Goal: Task Accomplishment & Management: Complete application form

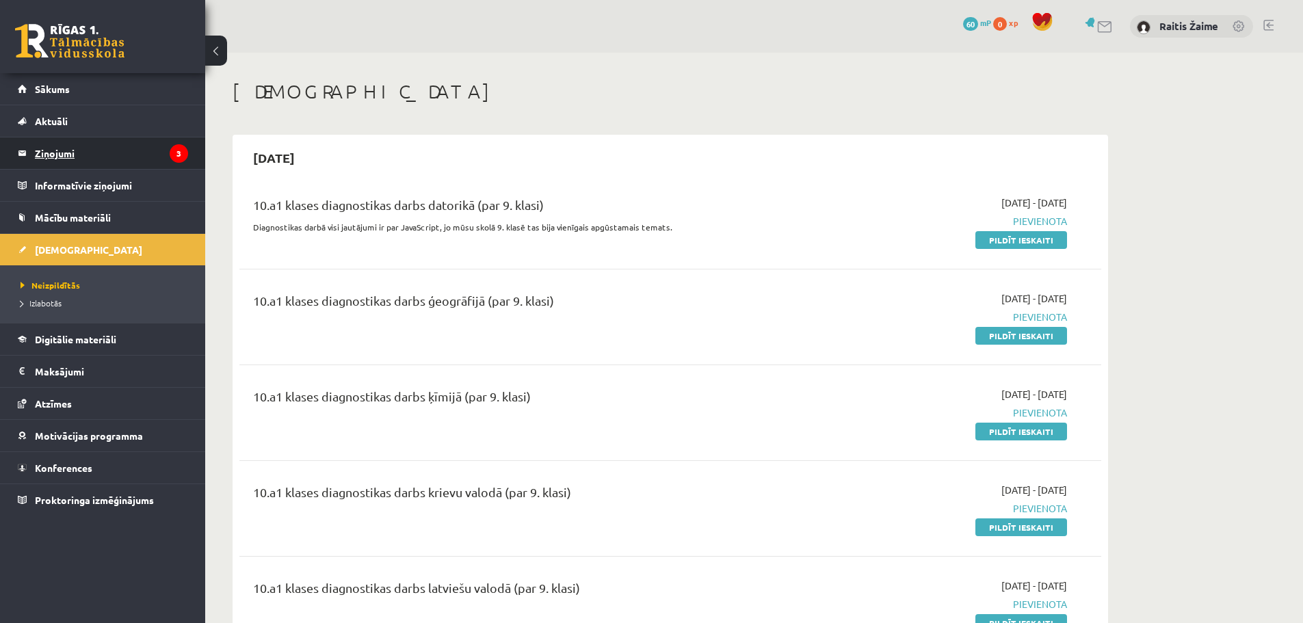
click at [92, 153] on legend "Ziņojumi 3" at bounding box center [111, 152] width 153 height 31
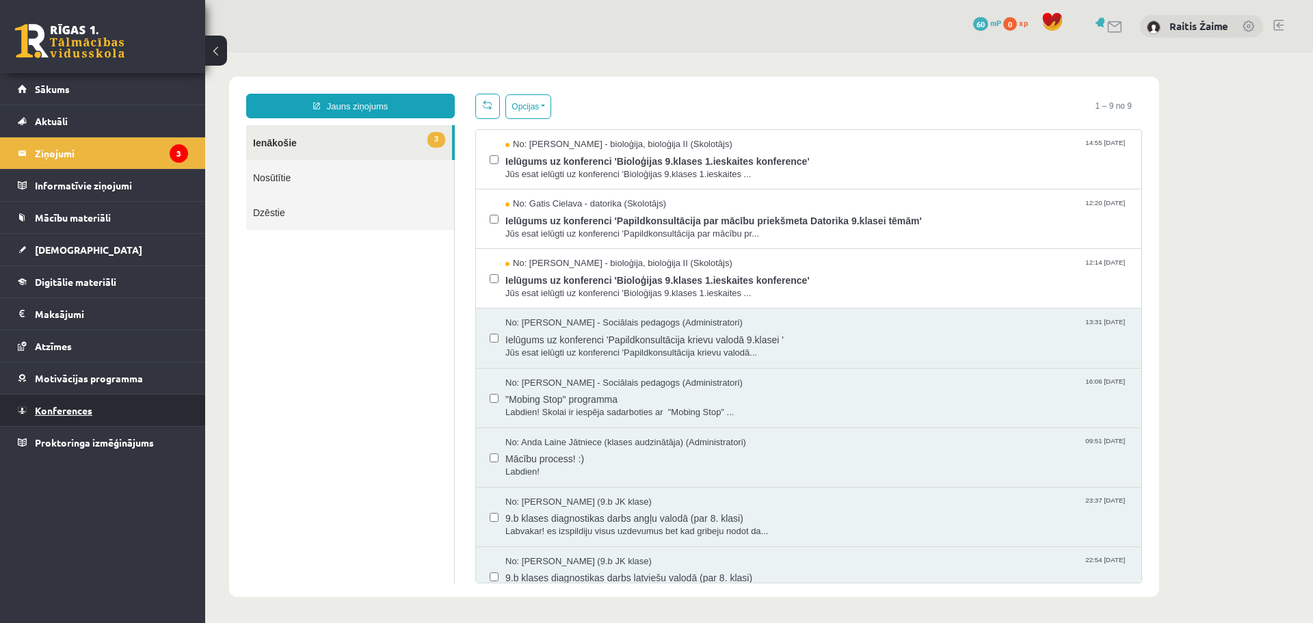
click at [62, 408] on span "Konferences" at bounding box center [63, 410] width 57 height 12
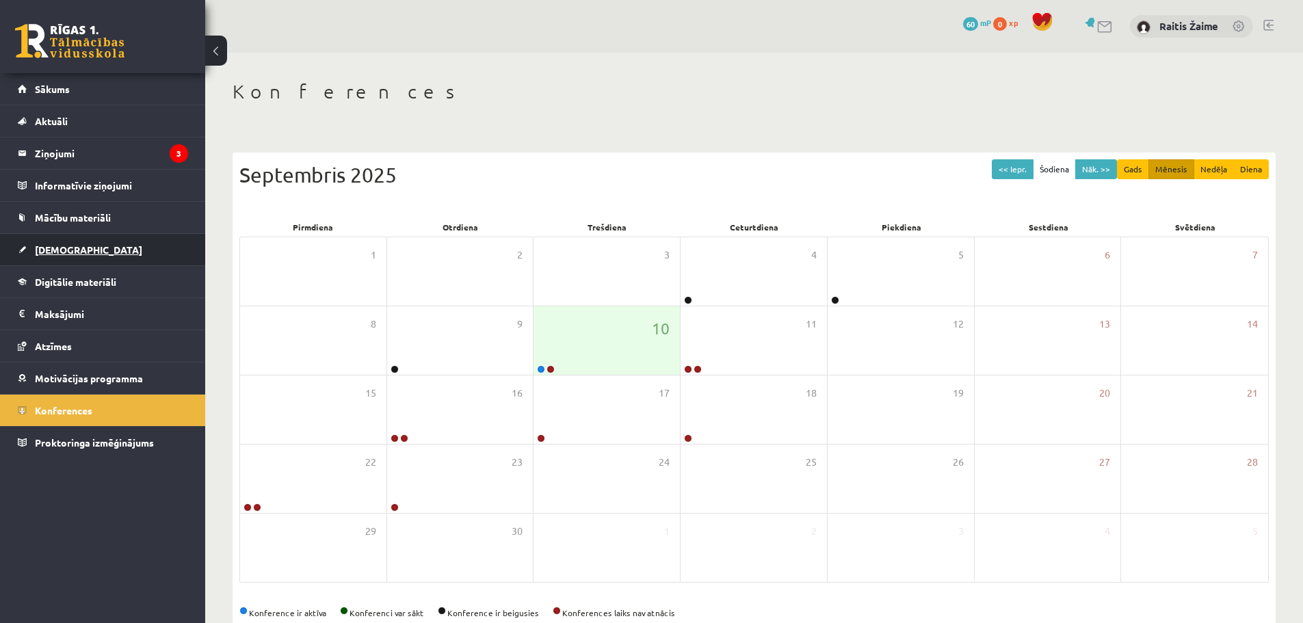
click at [47, 245] on span "[DEMOGRAPHIC_DATA]" at bounding box center [88, 250] width 107 height 12
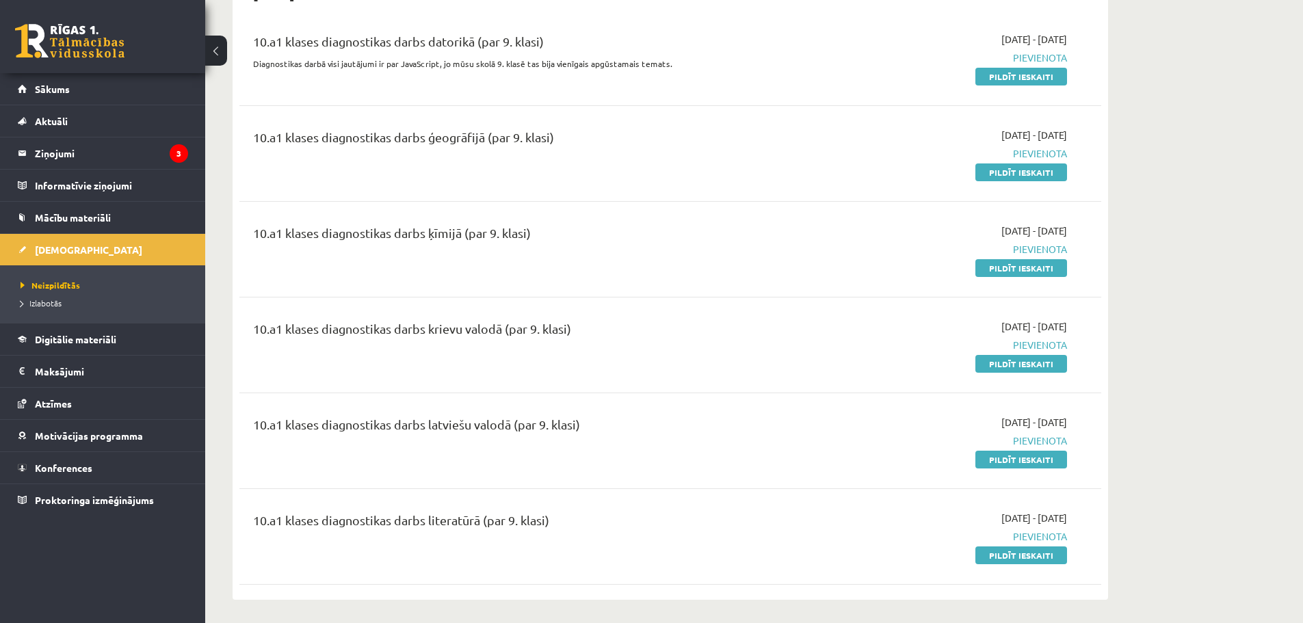
scroll to position [109, 0]
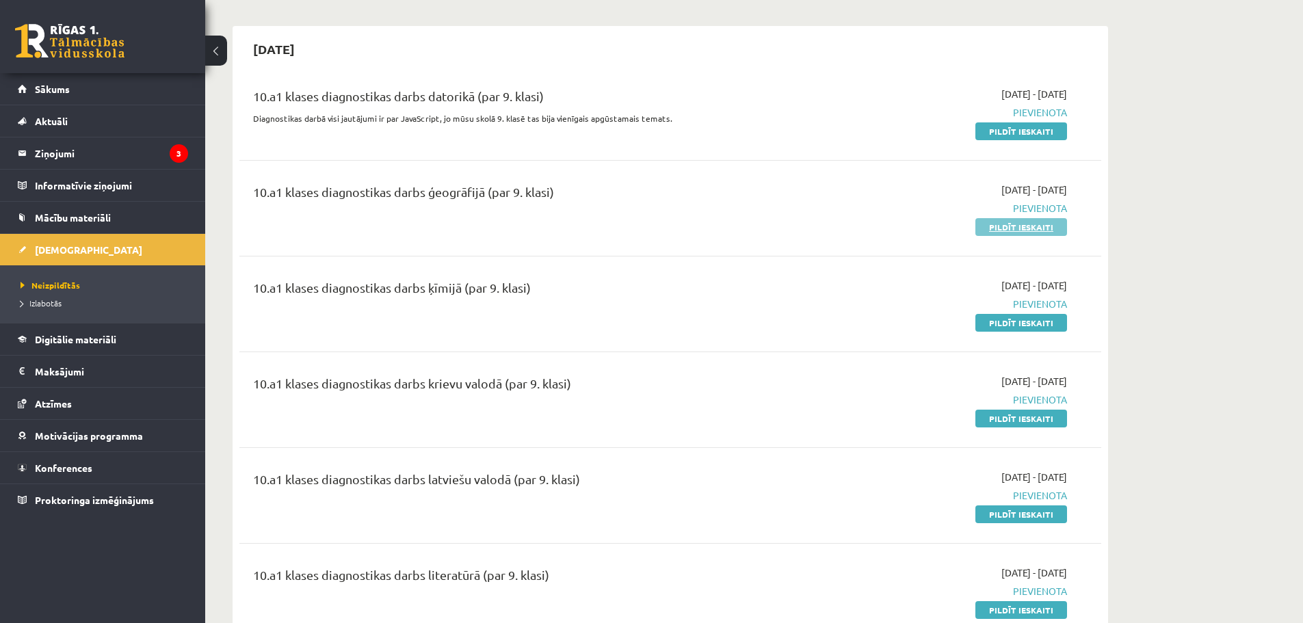
click at [1018, 224] on link "Pildīt ieskaiti" at bounding box center [1021, 227] width 92 height 18
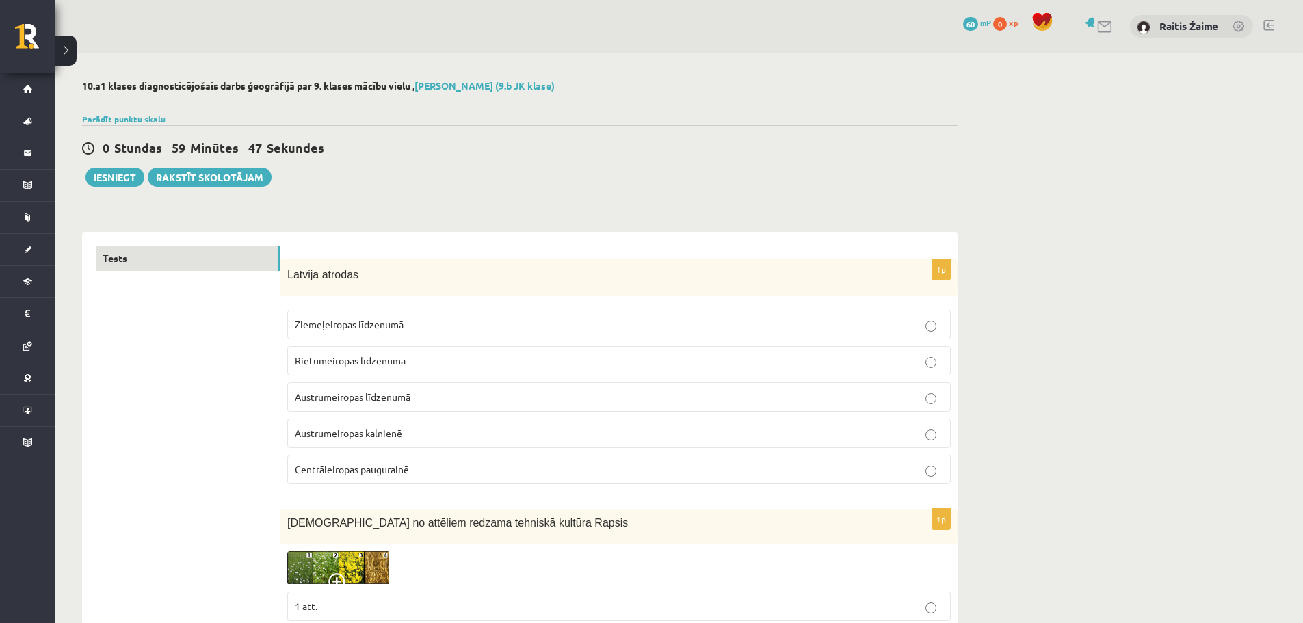
scroll to position [47, 0]
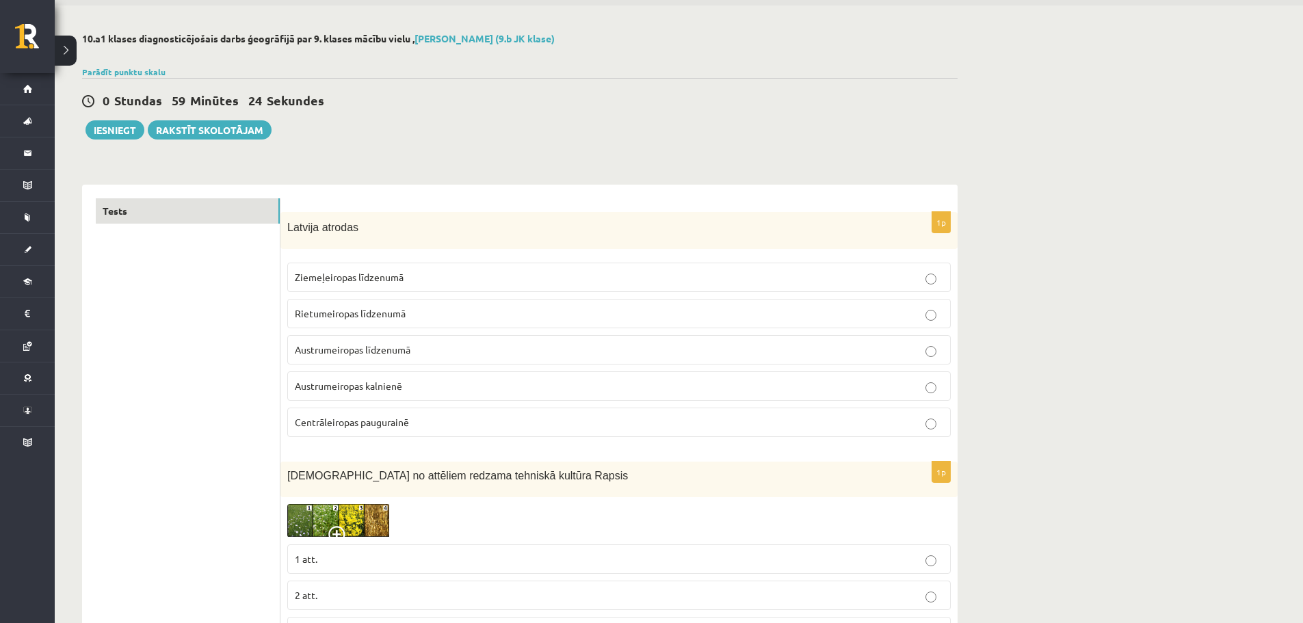
click at [449, 279] on p "Ziemeļeiropas līdzenumā" at bounding box center [619, 277] width 648 height 14
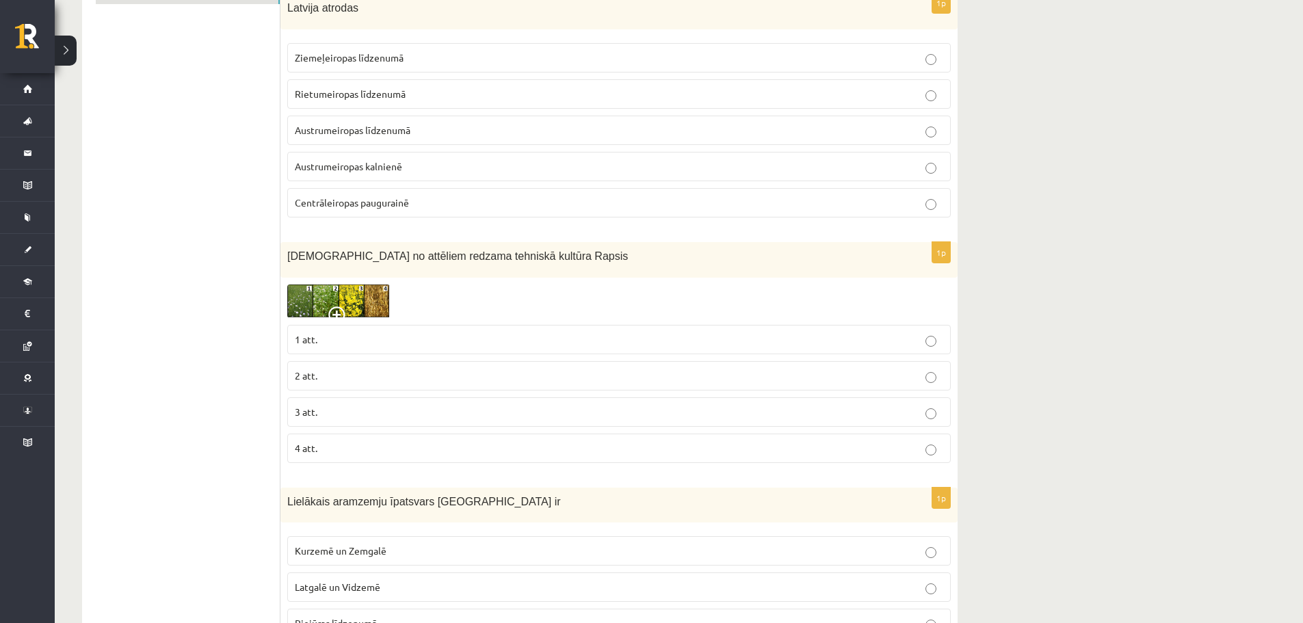
scroll to position [282, 0]
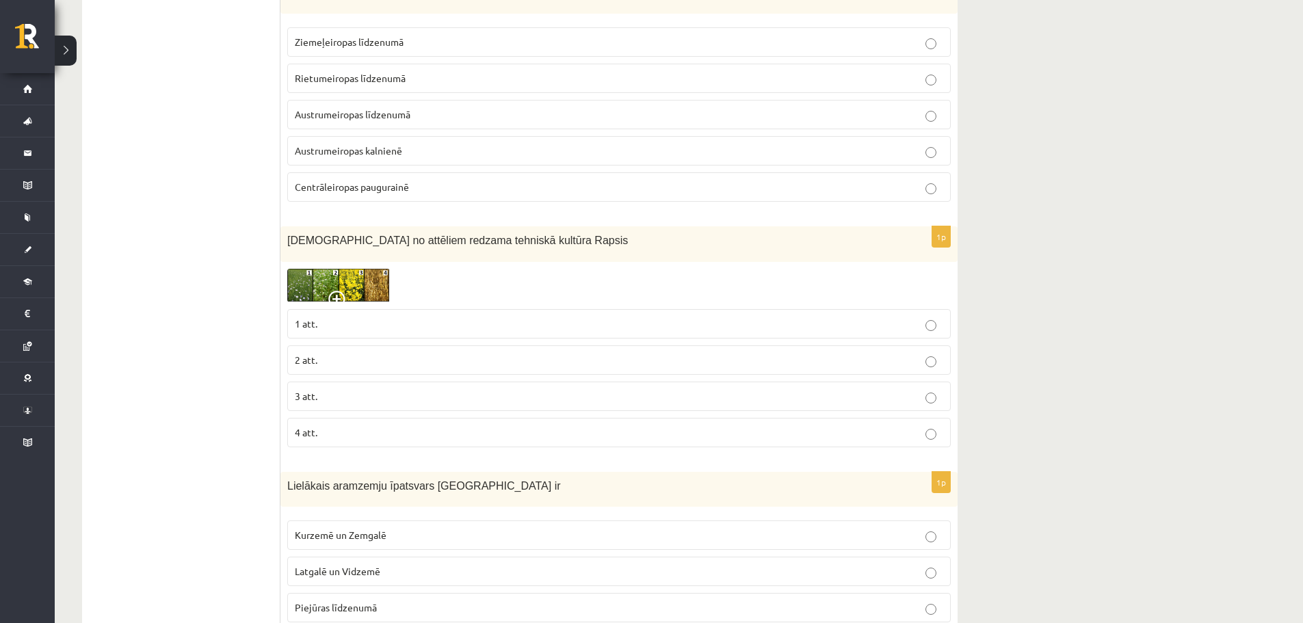
drag, startPoint x: 1148, startPoint y: 331, endPoint x: 1153, endPoint y: 310, distance: 21.9
click at [352, 285] on img at bounding box center [338, 286] width 103 height 34
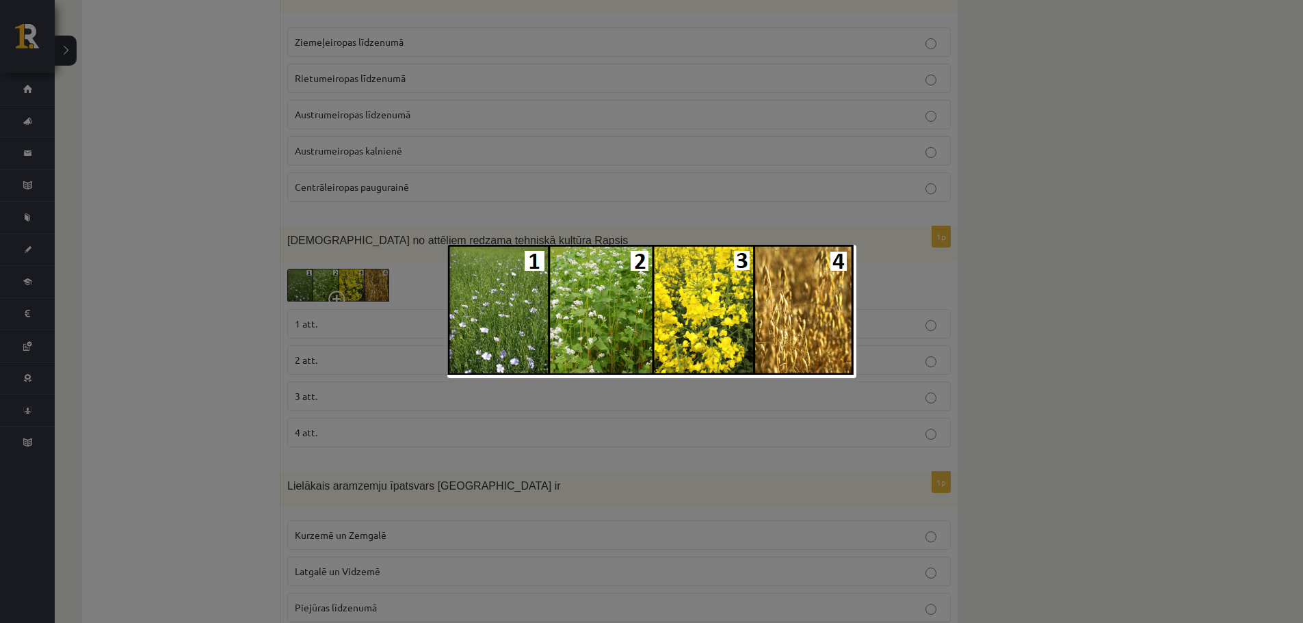
drag, startPoint x: 966, startPoint y: 182, endPoint x: 943, endPoint y: 181, distance: 23.9
click at [962, 188] on div at bounding box center [651, 311] width 1303 height 623
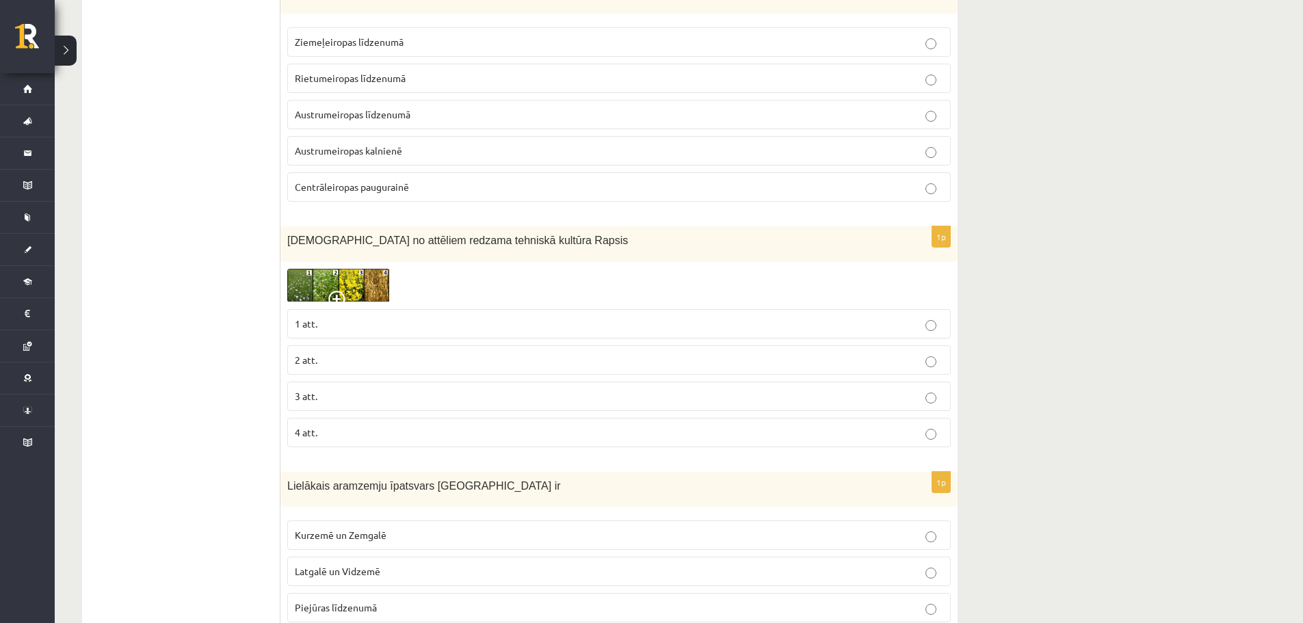
click at [293, 392] on label "3 att." at bounding box center [618, 396] width 663 height 29
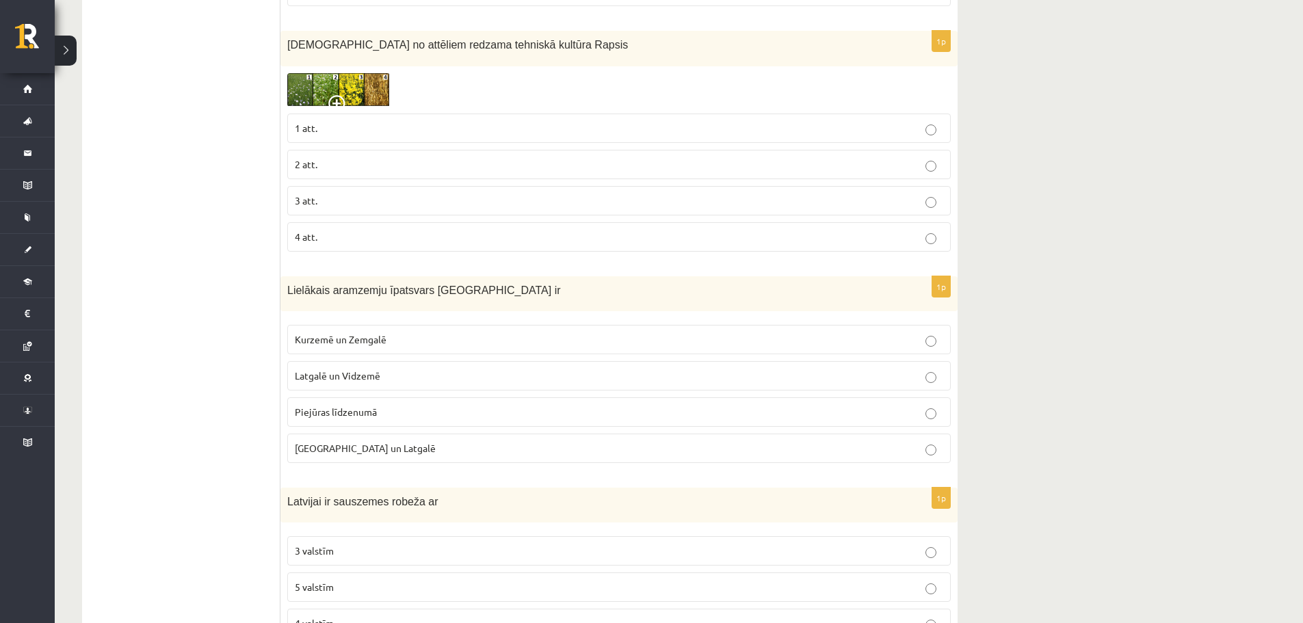
scroll to position [510, 0]
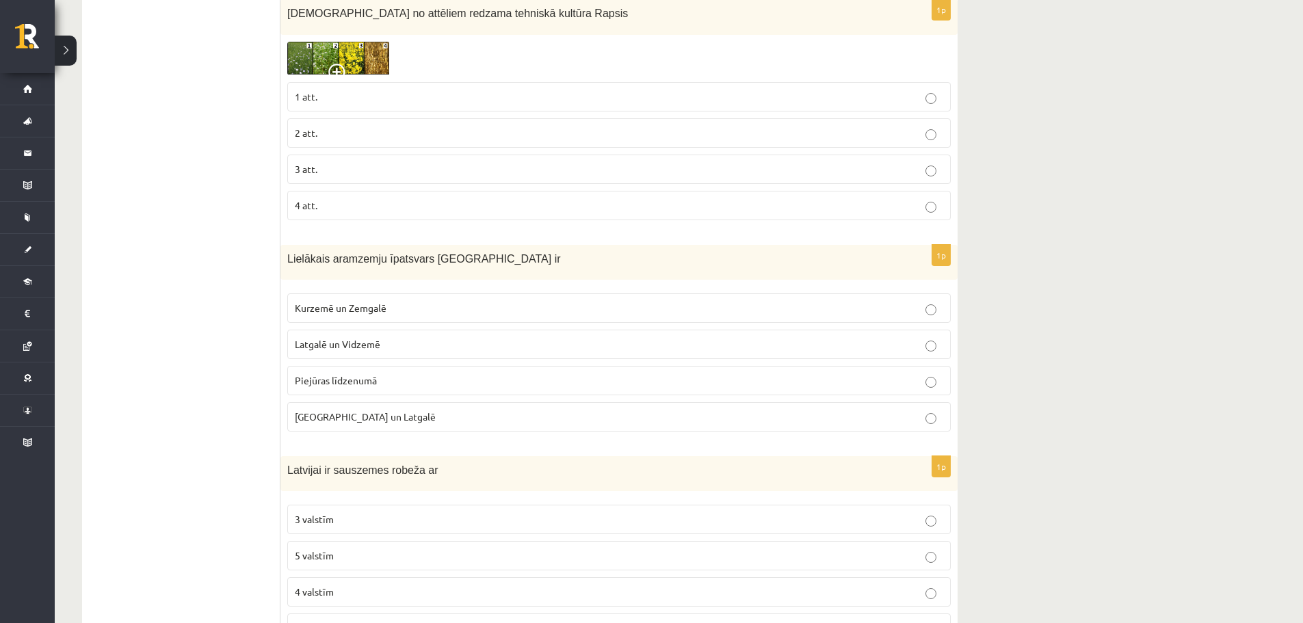
click at [427, 342] on p "Latgalē un Vidzemē" at bounding box center [619, 344] width 648 height 14
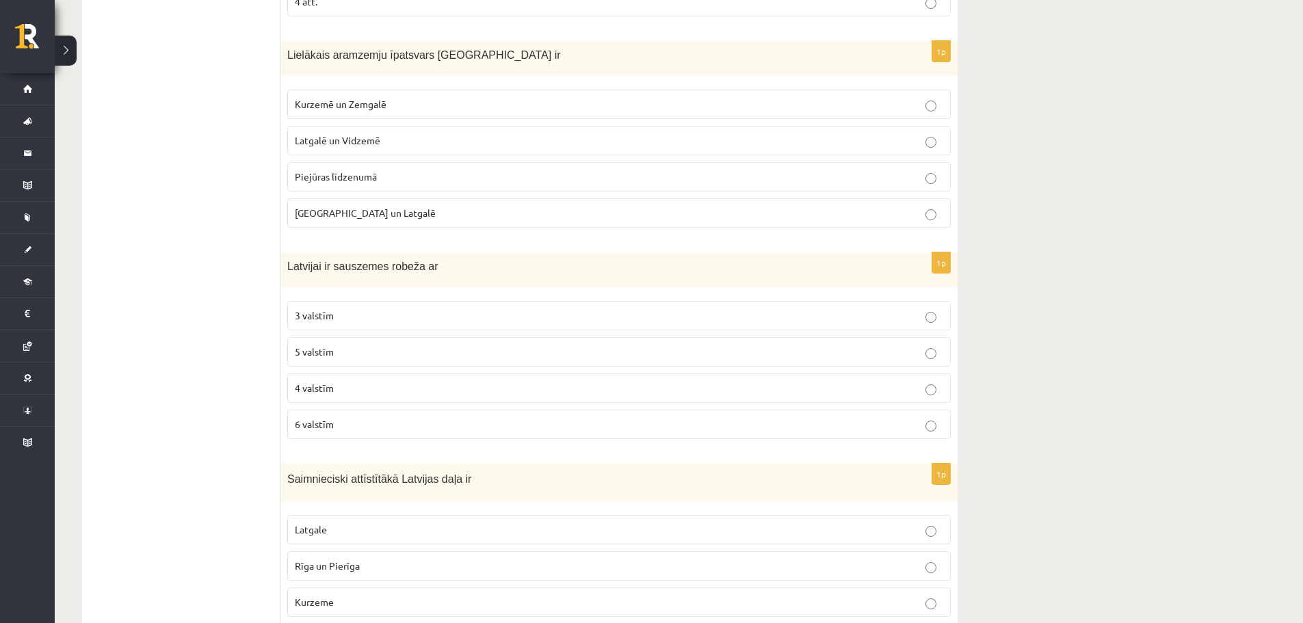
scroll to position [737, 0]
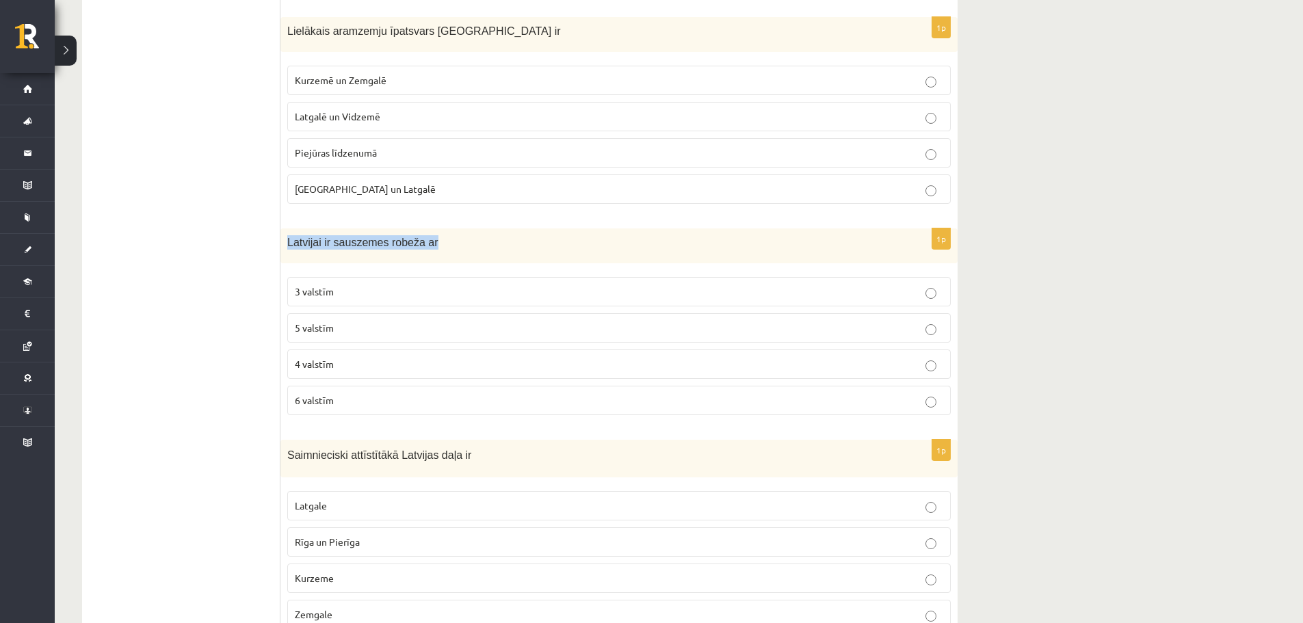
drag, startPoint x: 286, startPoint y: 242, endPoint x: 427, endPoint y: 252, distance: 141.2
click at [427, 252] on div "Latvijai ir sauszemes robeža ar" at bounding box center [618, 245] width 677 height 35
click at [433, 246] on p "Latvijai ir sauszemes robeža ar" at bounding box center [584, 242] width 595 height 14
click at [365, 287] on p "3 valstīm" at bounding box center [619, 292] width 648 height 14
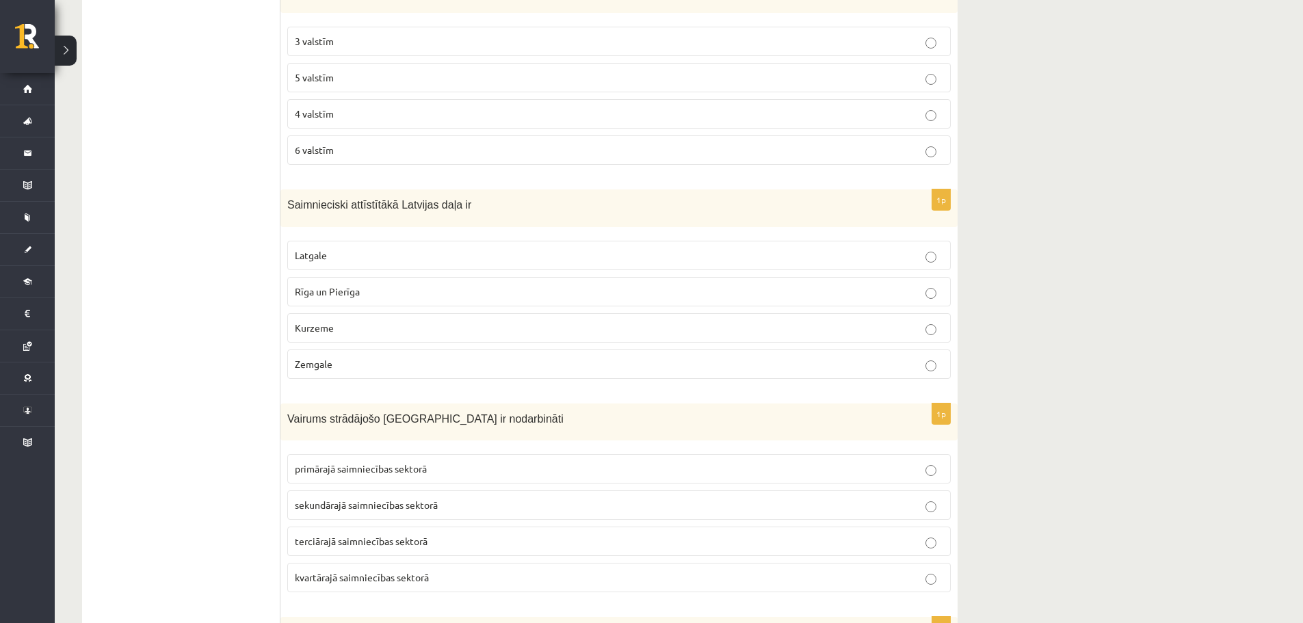
scroll to position [1003, 0]
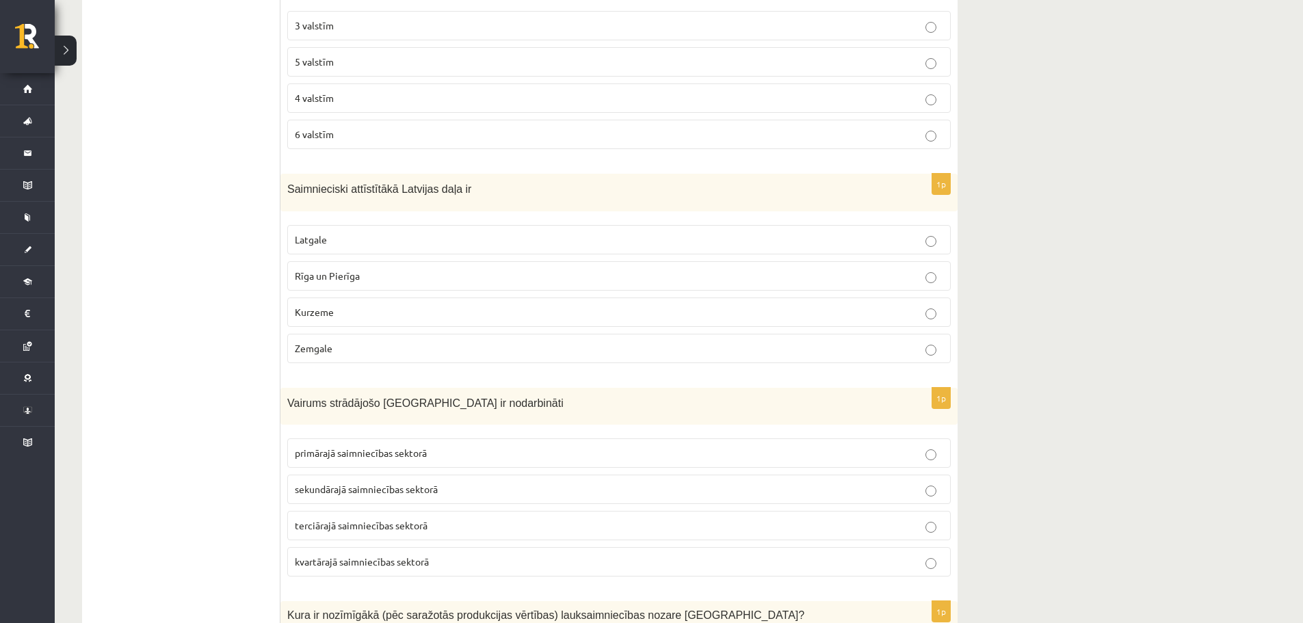
click at [360, 274] on p "Rīga un Pierīga" at bounding box center [619, 276] width 648 height 14
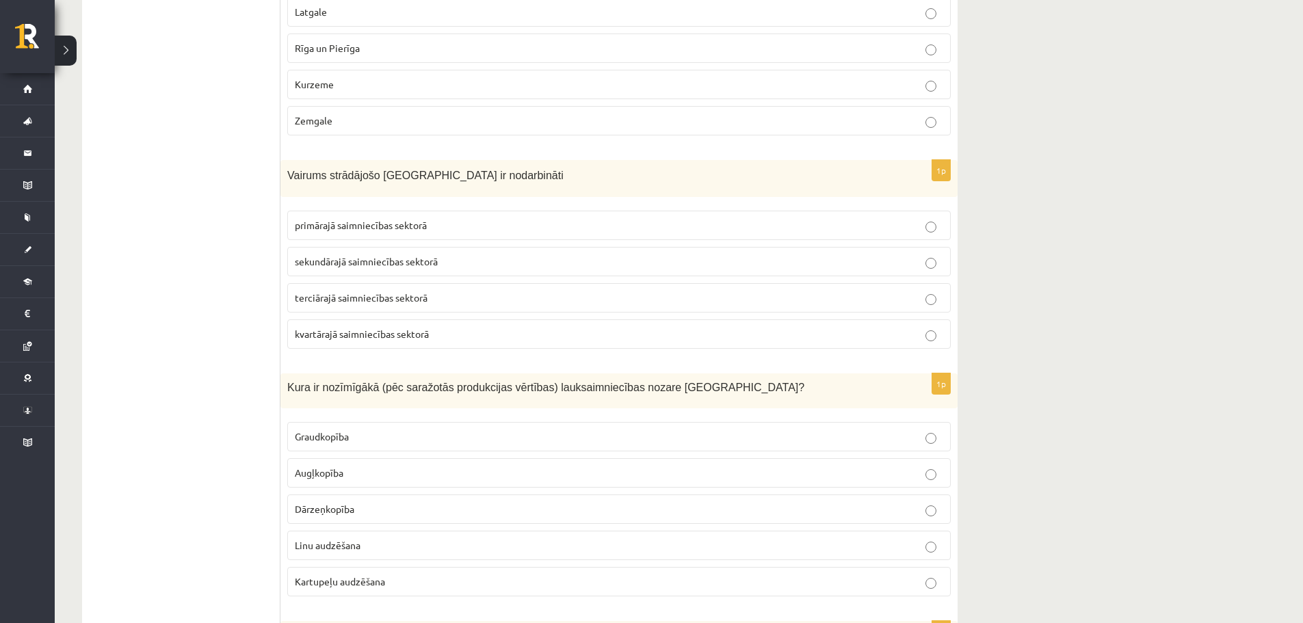
scroll to position [1293, 0]
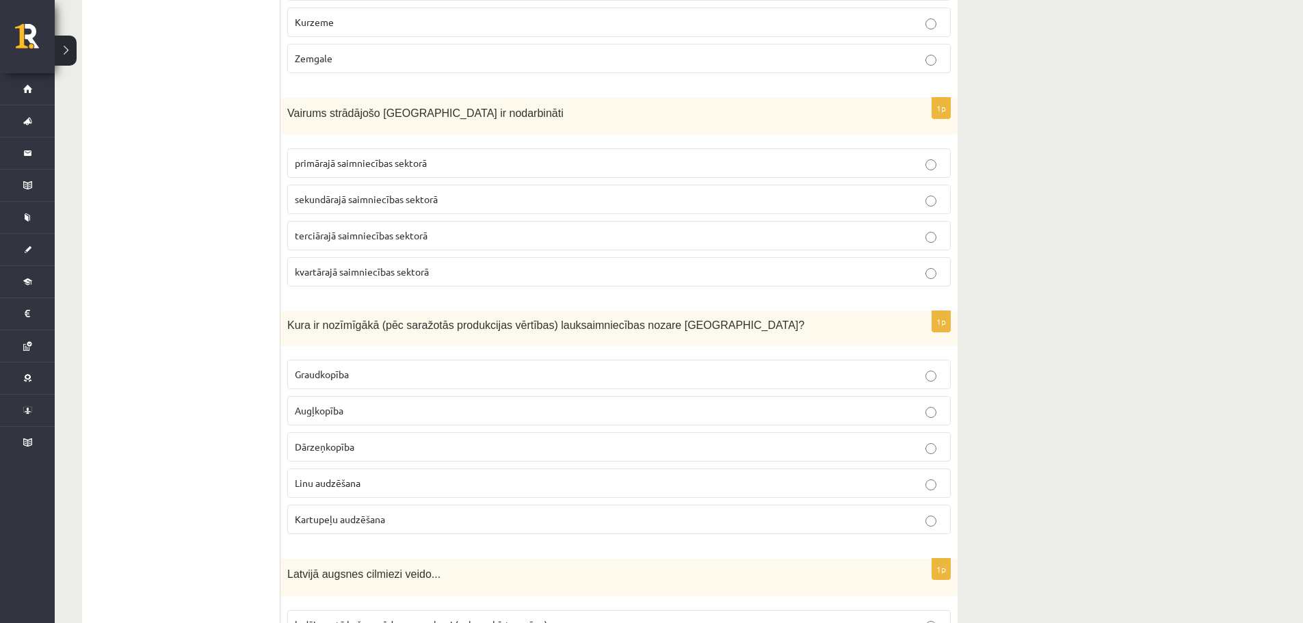
click at [595, 213] on label "sekundārajā saimniecības sektorā" at bounding box center [618, 199] width 663 height 29
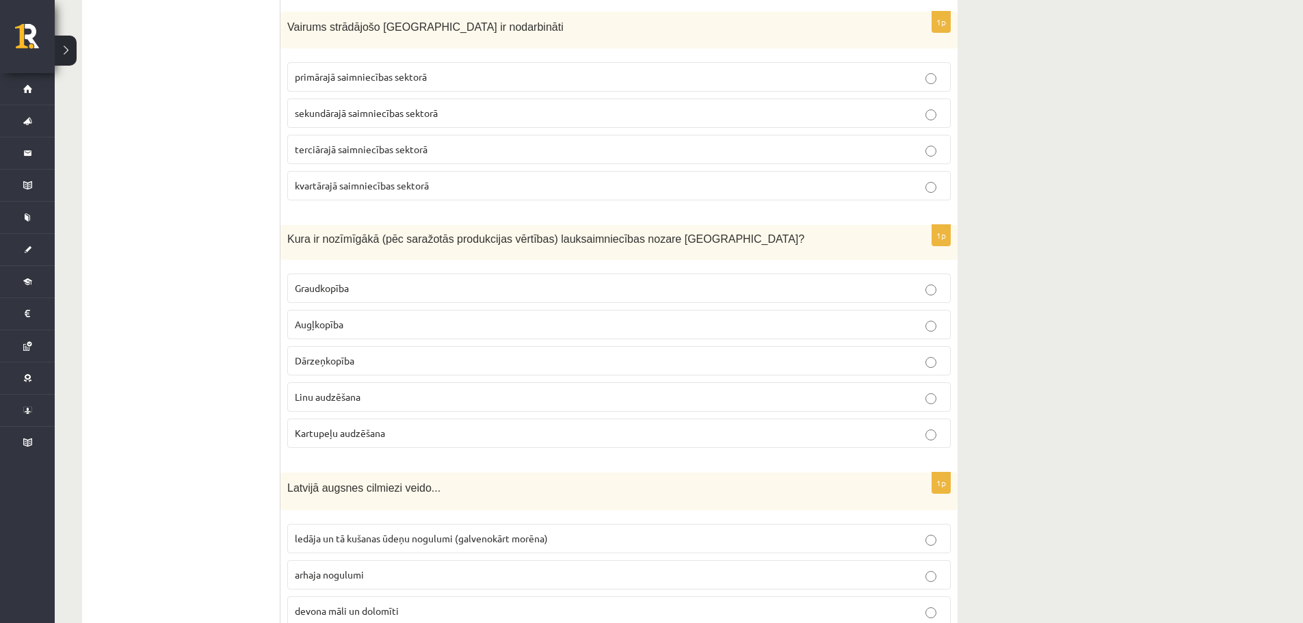
scroll to position [1404, 0]
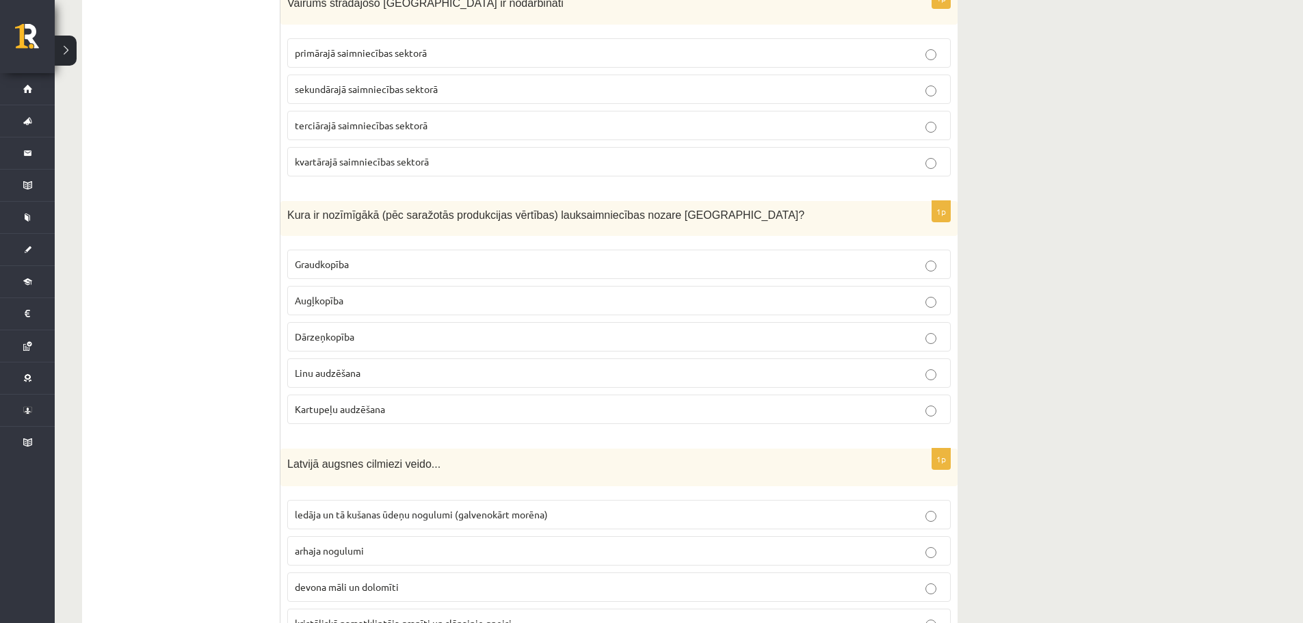
click at [380, 331] on p "Dārzeņkopība" at bounding box center [619, 337] width 648 height 14
click at [382, 269] on p "Graudkopība" at bounding box center [619, 264] width 648 height 14
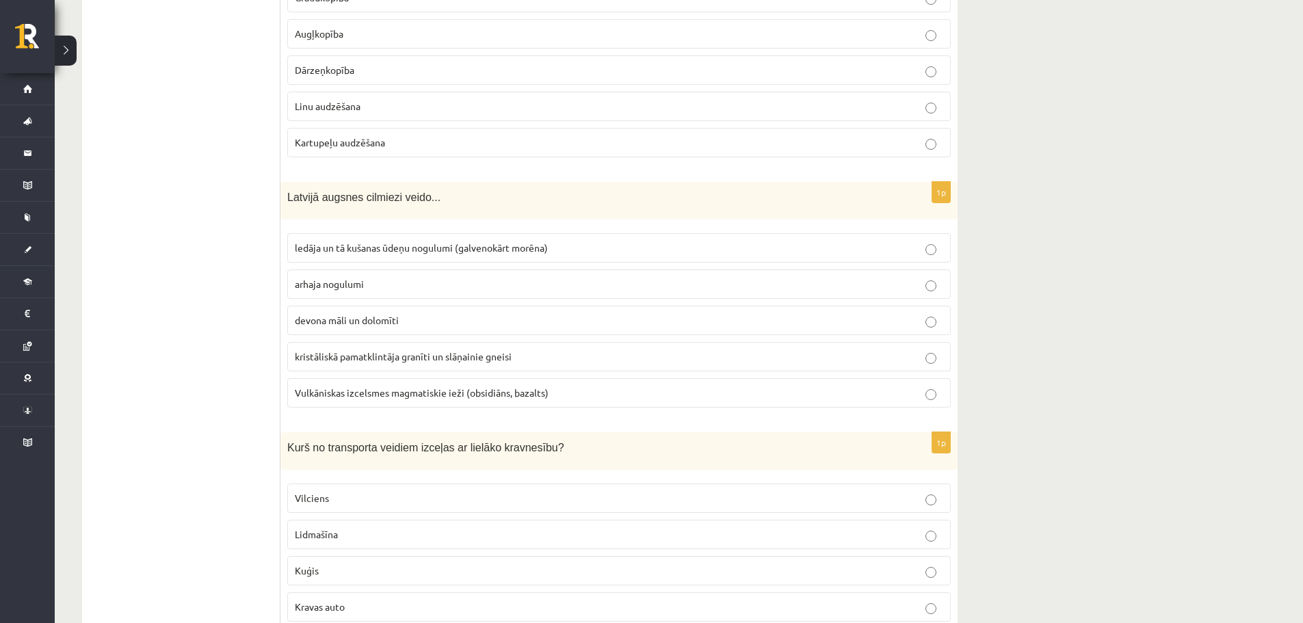
scroll to position [1678, 0]
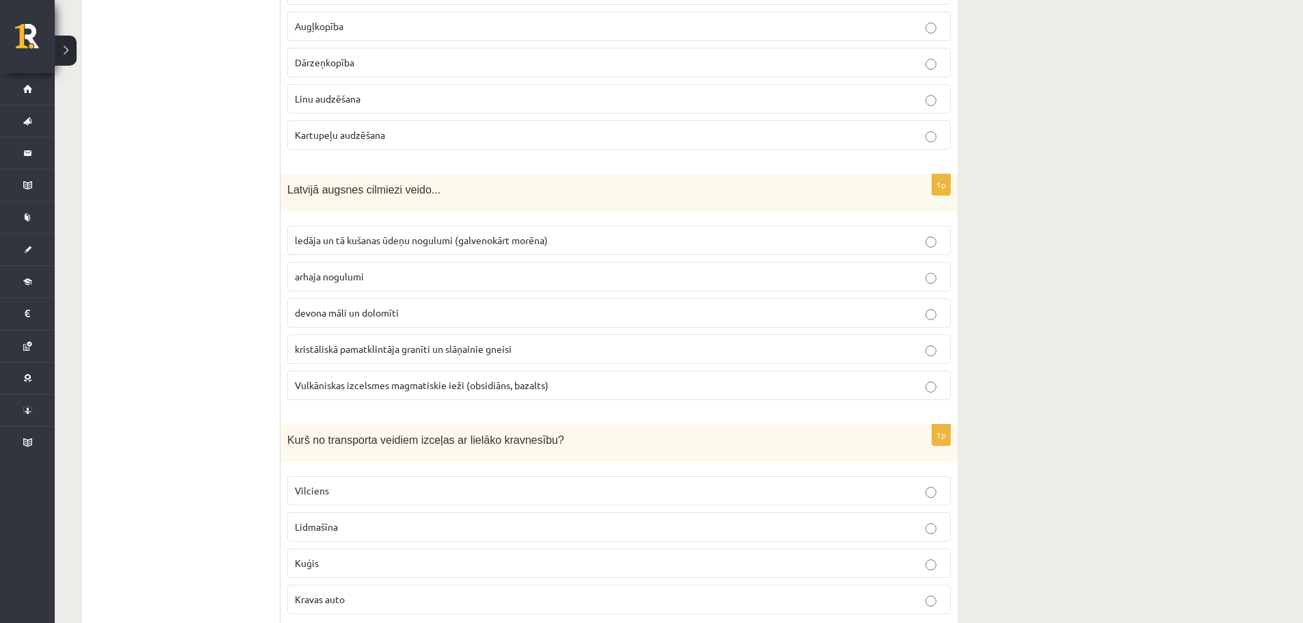
drag, startPoint x: 285, startPoint y: 187, endPoint x: 261, endPoint y: 205, distance: 29.8
click at [315, 207] on div "Latvijā augsnes cilmiezi veido..." at bounding box center [618, 193] width 677 height 38
click at [346, 320] on p "devona māli un dolomīti" at bounding box center [619, 313] width 648 height 14
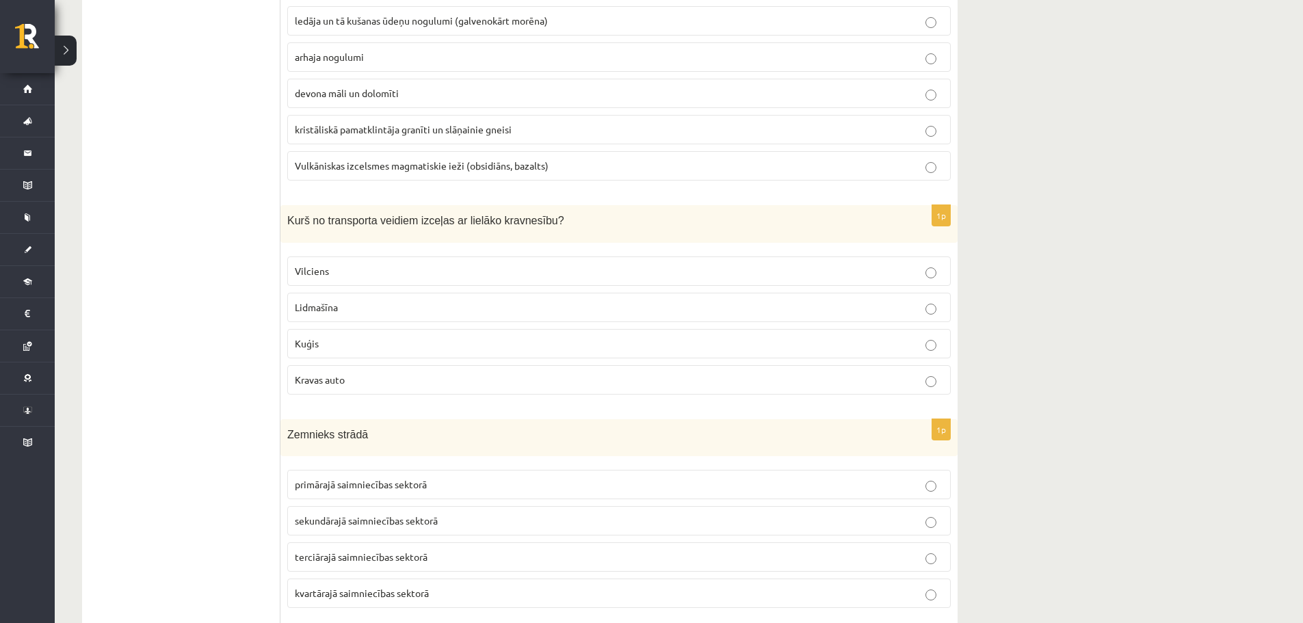
scroll to position [1921, 0]
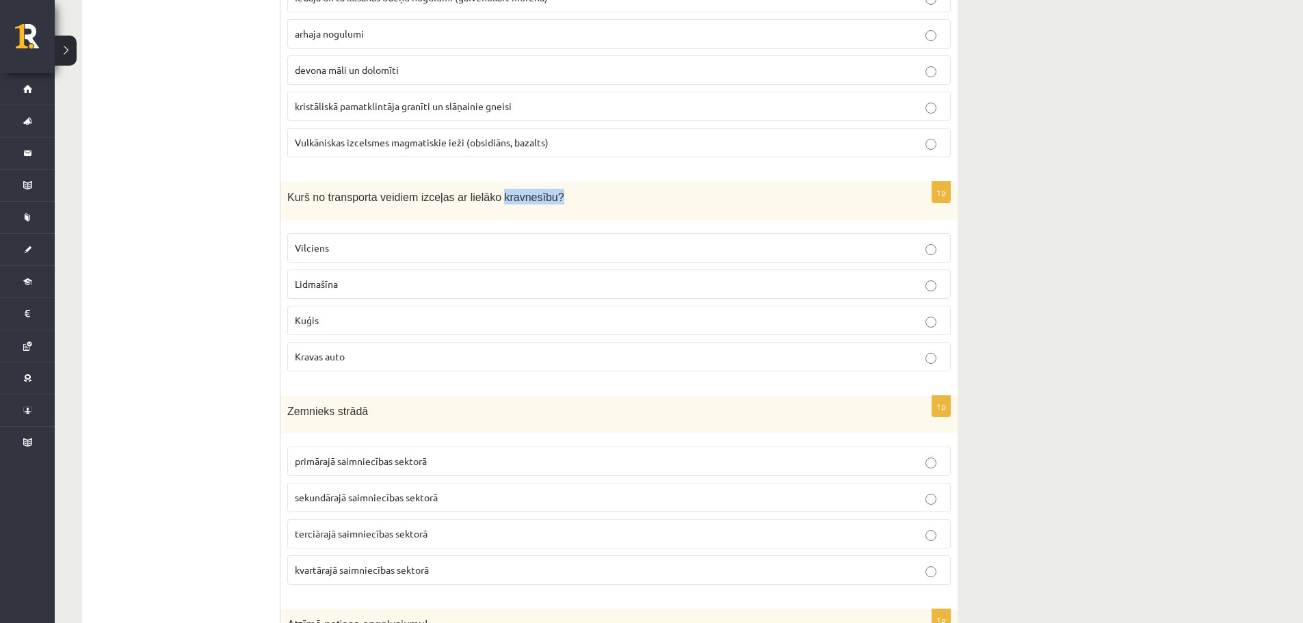
drag, startPoint x: 483, startPoint y: 194, endPoint x: 548, endPoint y: 194, distance: 65.0
click at [548, 194] on p "Kurš no transporta veidiem izceļas ar lielāko kravnesību?" at bounding box center [584, 197] width 595 height 16
click at [318, 327] on p "Kuģis" at bounding box center [619, 320] width 648 height 14
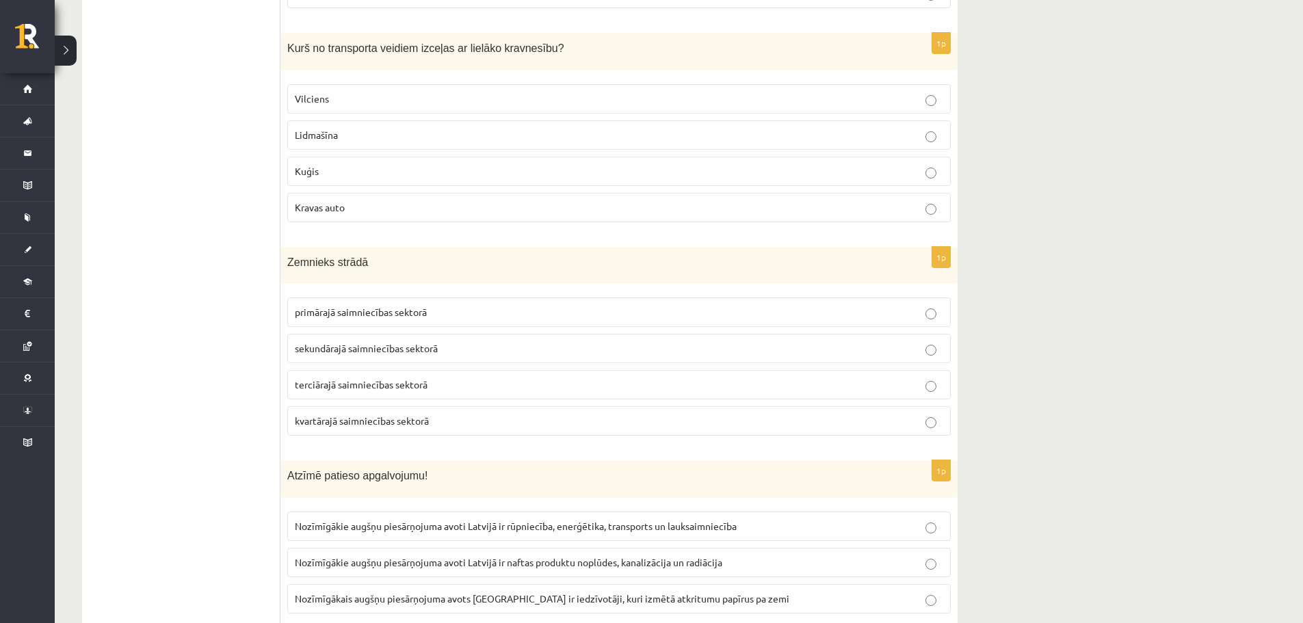
scroll to position [2078, 0]
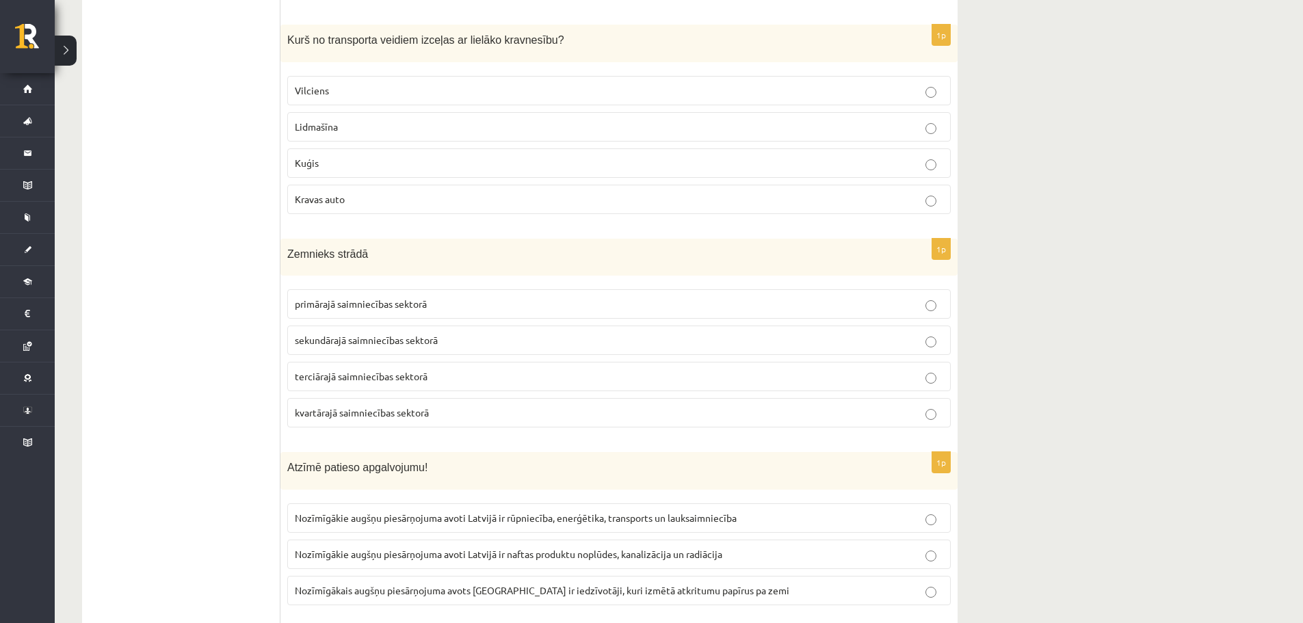
click at [460, 294] on label "primārajā saimniecības sektorā" at bounding box center [618, 303] width 663 height 29
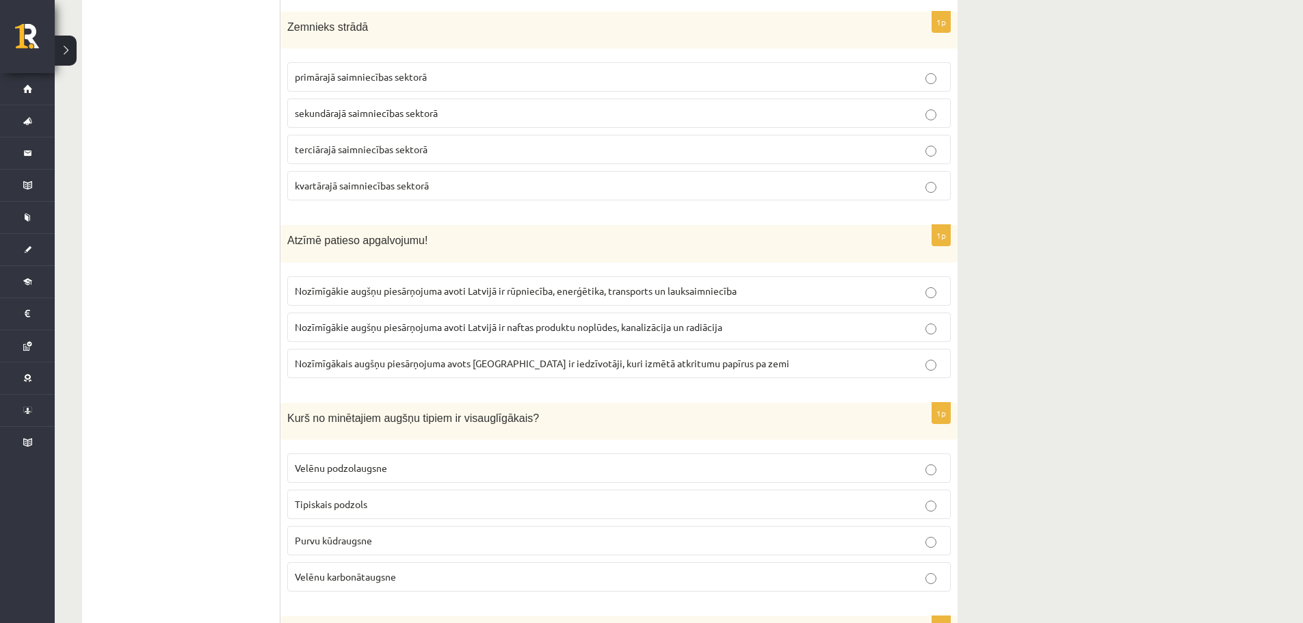
scroll to position [2313, 0]
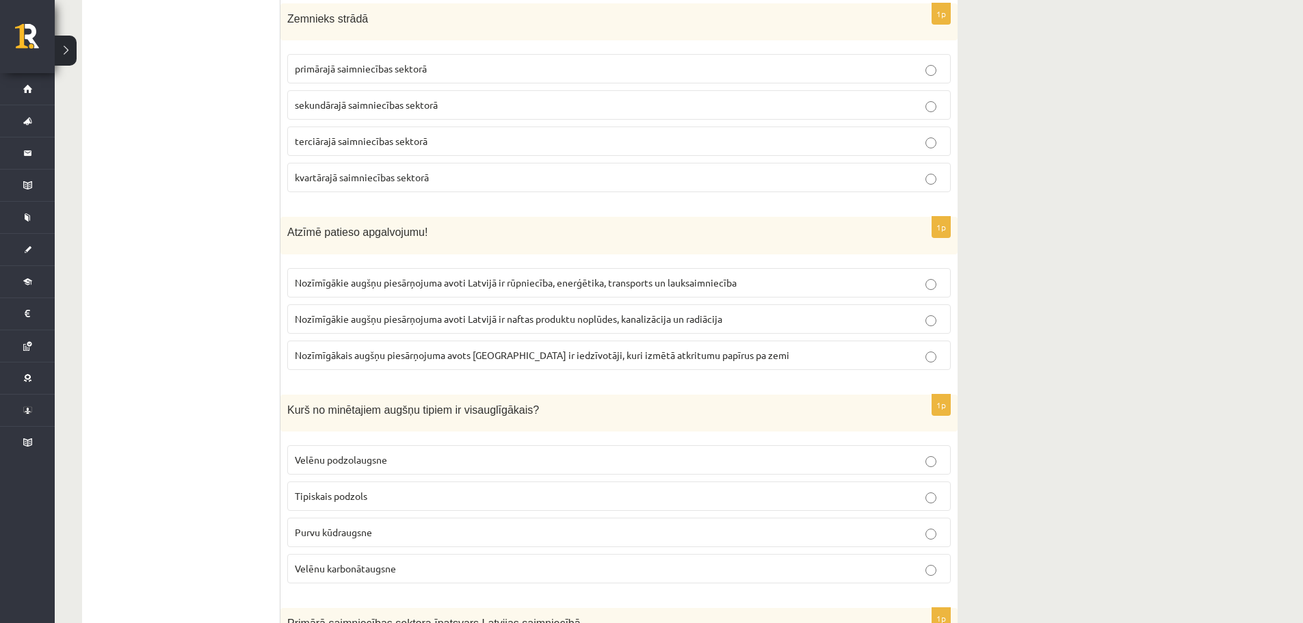
click at [723, 271] on label "Nozīmīgākie augšņu piesārņojuma avoti Latvijā ir rūpniecība, enerģētika, transp…" at bounding box center [618, 282] width 663 height 29
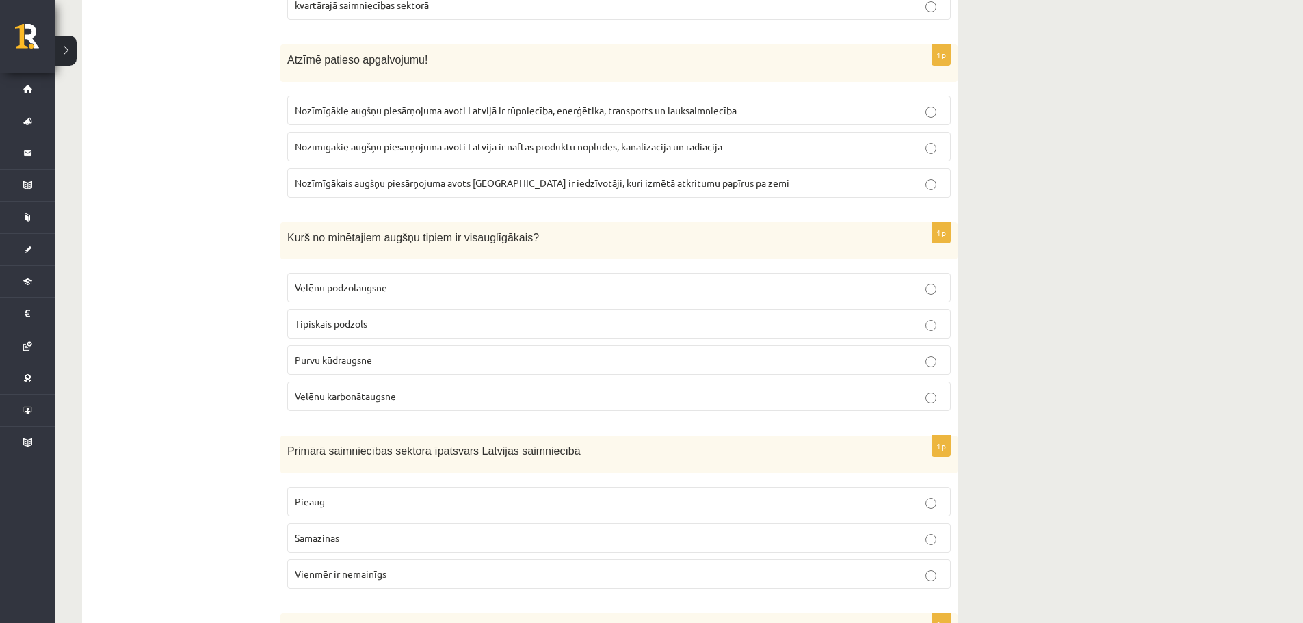
scroll to position [2517, 0]
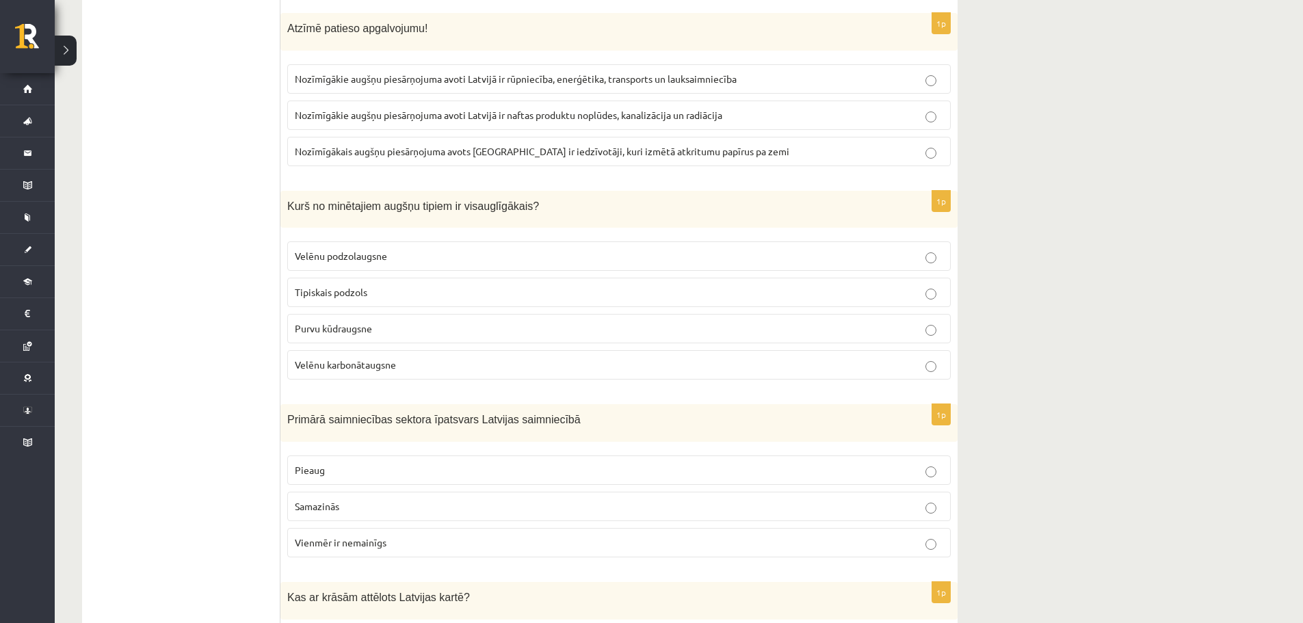
click at [411, 326] on p "Purvu kūdraugsne" at bounding box center [619, 328] width 648 height 14
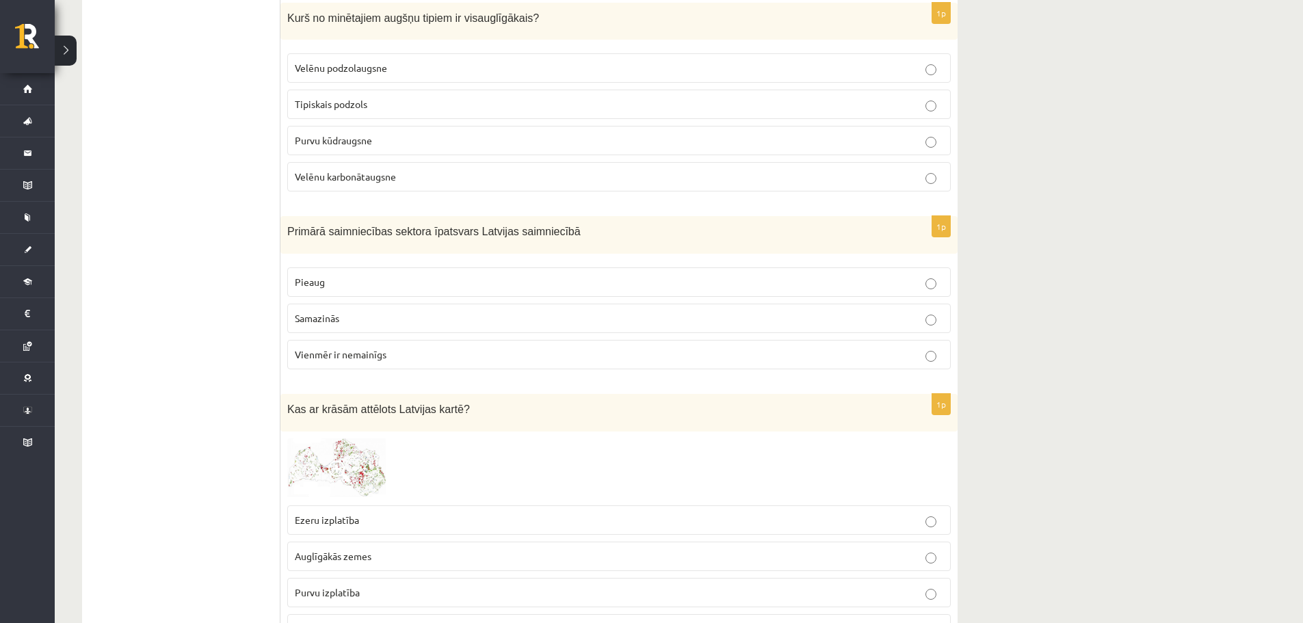
scroll to position [2737, 0]
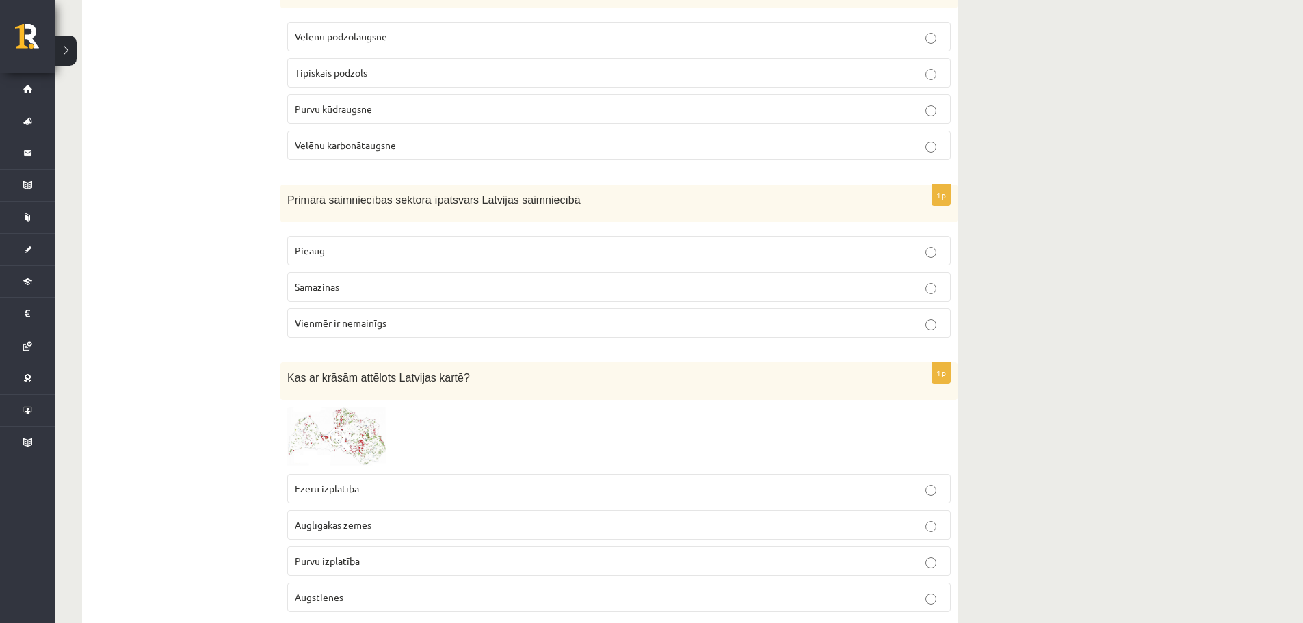
click at [484, 248] on p "Pieaug" at bounding box center [619, 251] width 648 height 14
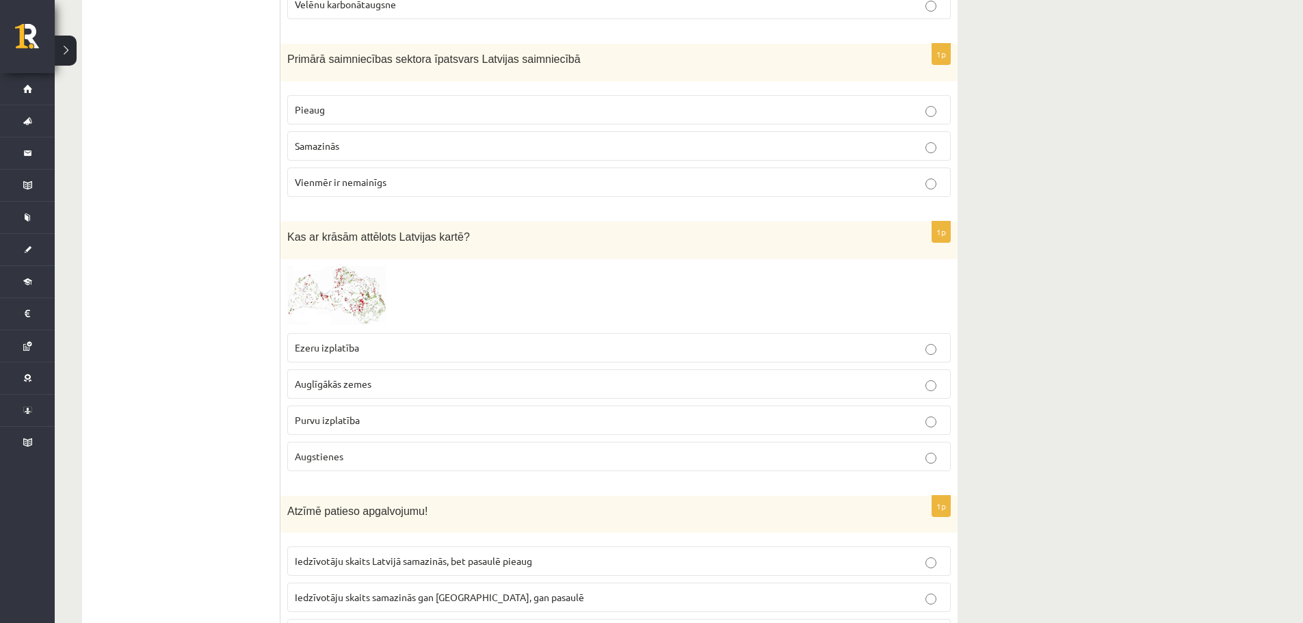
scroll to position [2901, 0]
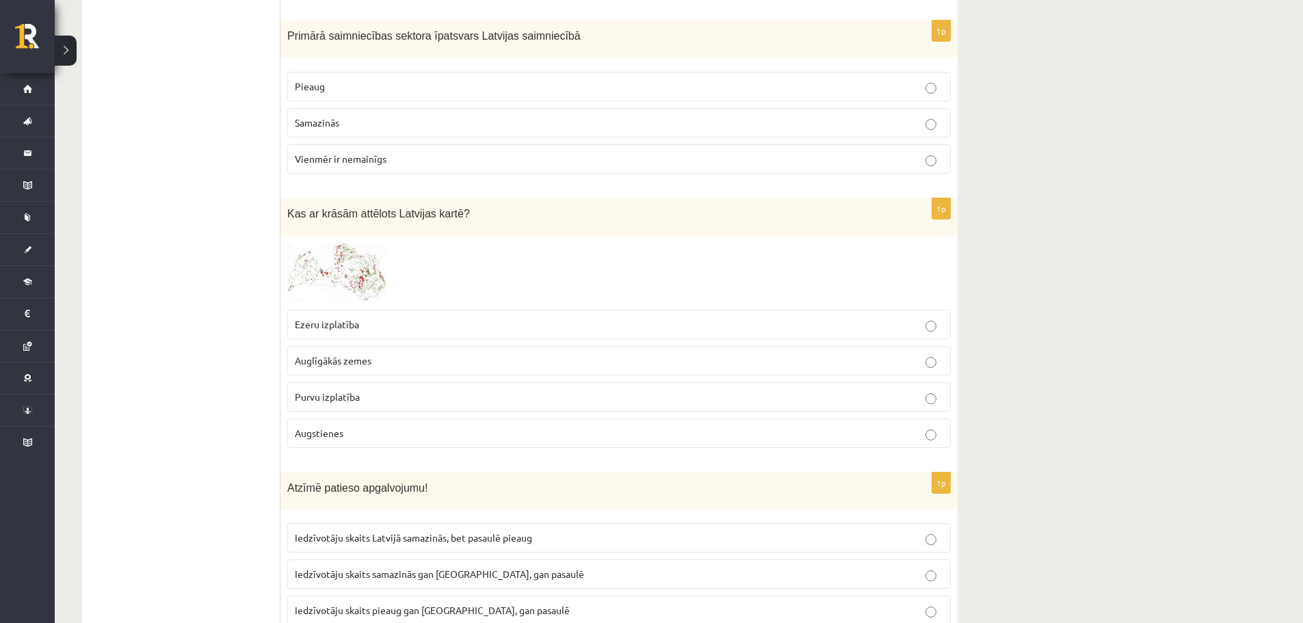
click at [323, 395] on span "Purvu izplatība" at bounding box center [327, 397] width 65 height 12
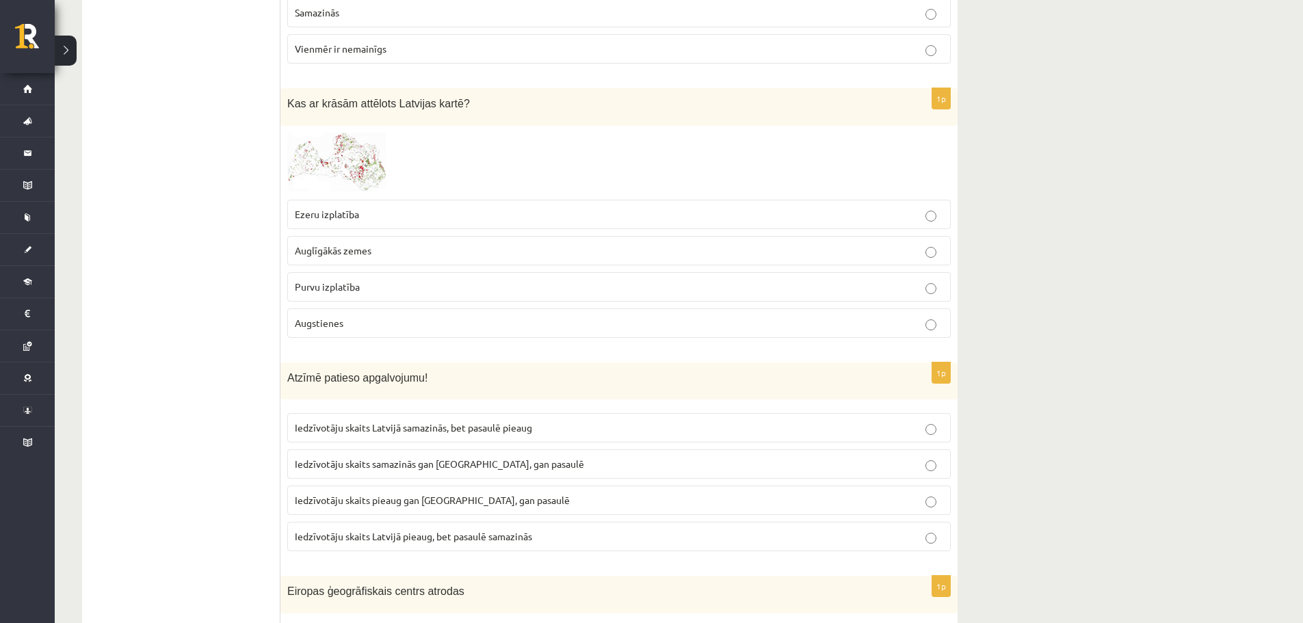
scroll to position [3120, 0]
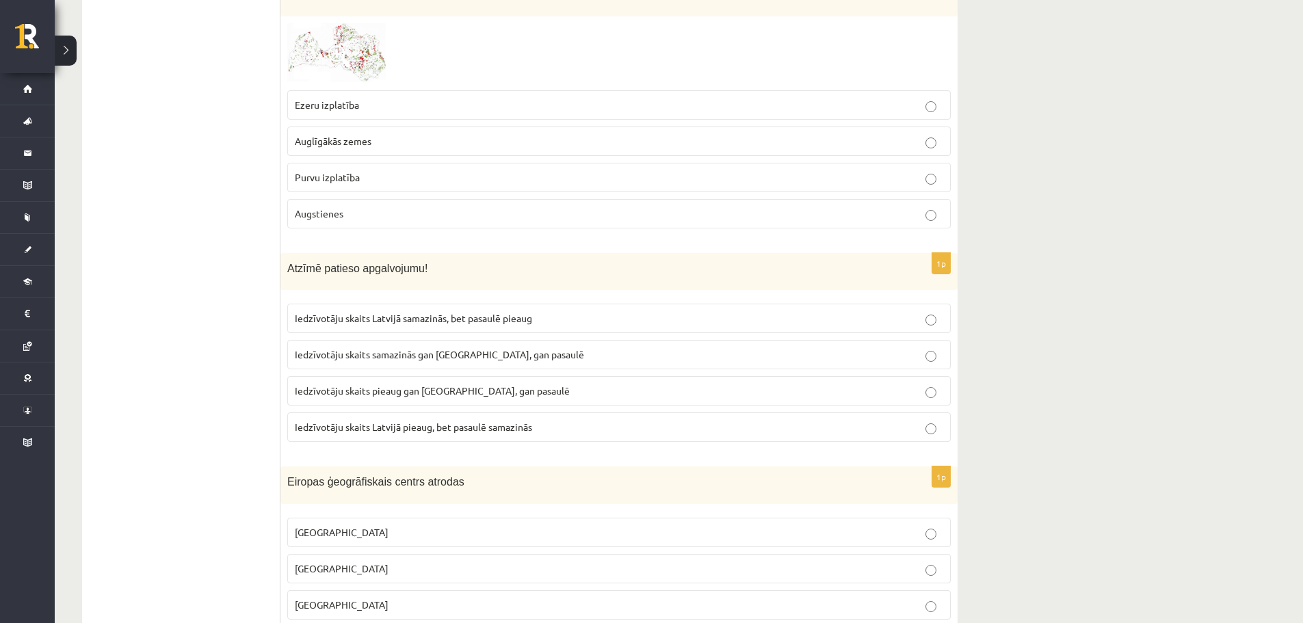
click at [415, 395] on span "Iedzīvotāju skaits pieaug gan Latvijā, gan pasaulē" at bounding box center [432, 390] width 275 height 12
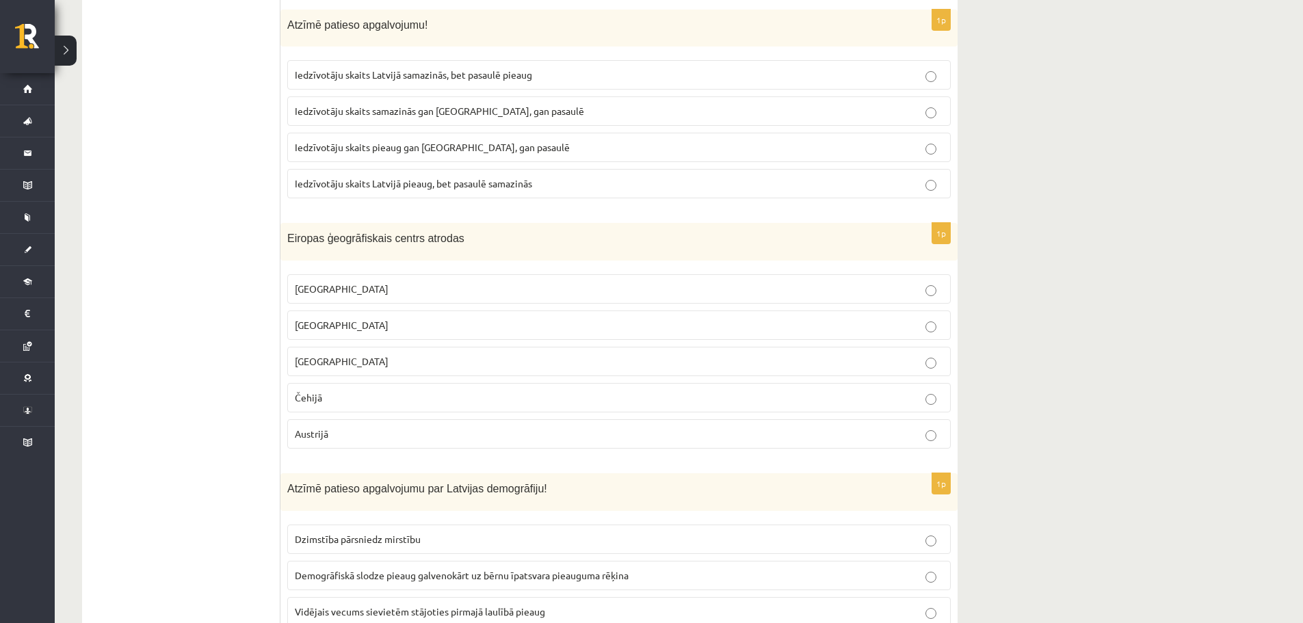
scroll to position [3371, 0]
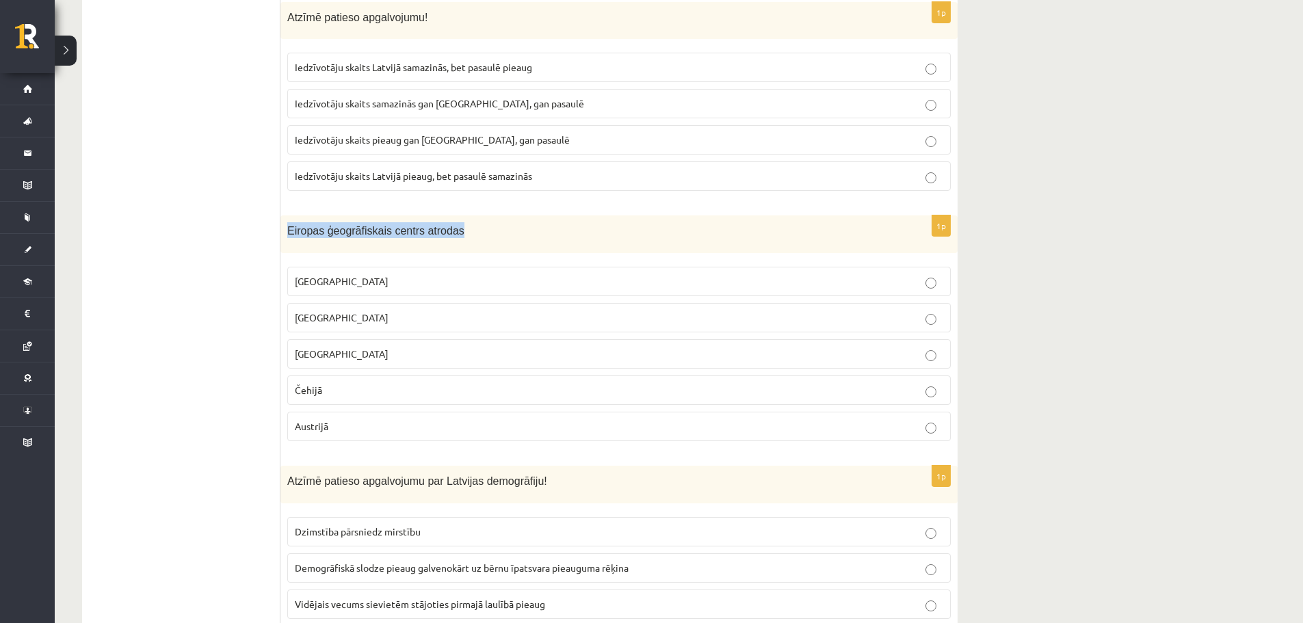
drag, startPoint x: 288, startPoint y: 230, endPoint x: 467, endPoint y: 228, distance: 179.2
click at [467, 228] on p "Eiropas ģeogrāfiskais centrs atrodas" at bounding box center [584, 230] width 595 height 16
copy span "Eiropas ģeogrāfiskais centrs atrodas"
click at [402, 326] on label "Lietuvā" at bounding box center [618, 317] width 663 height 29
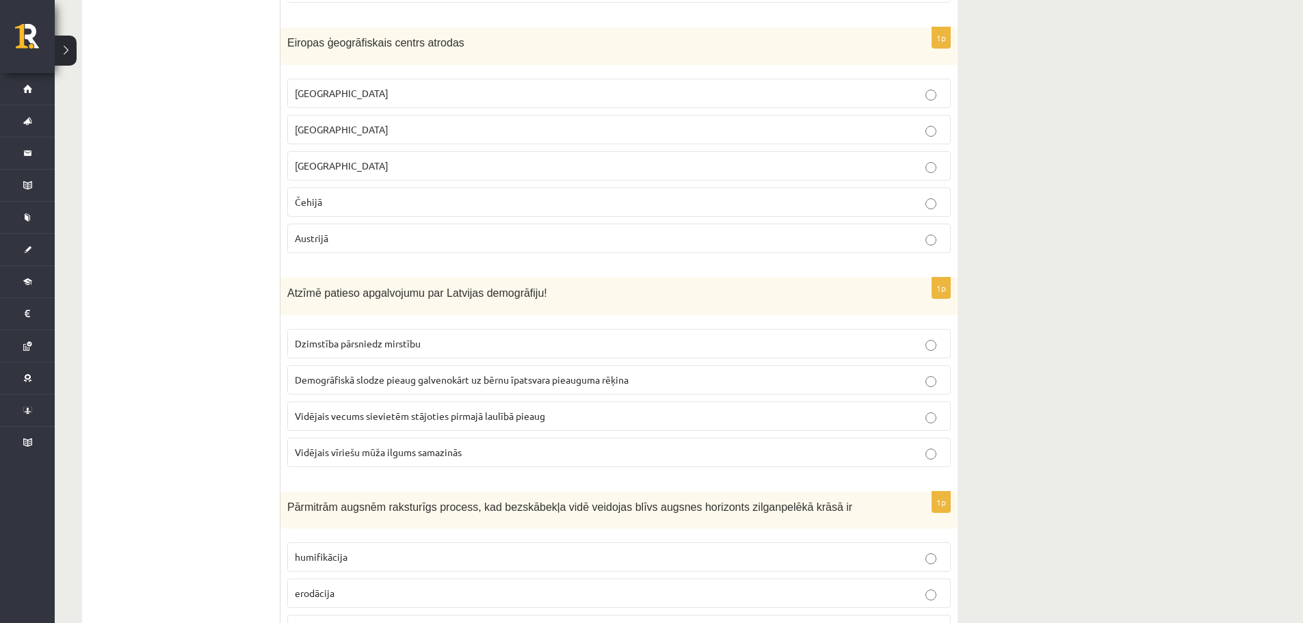
scroll to position [3607, 0]
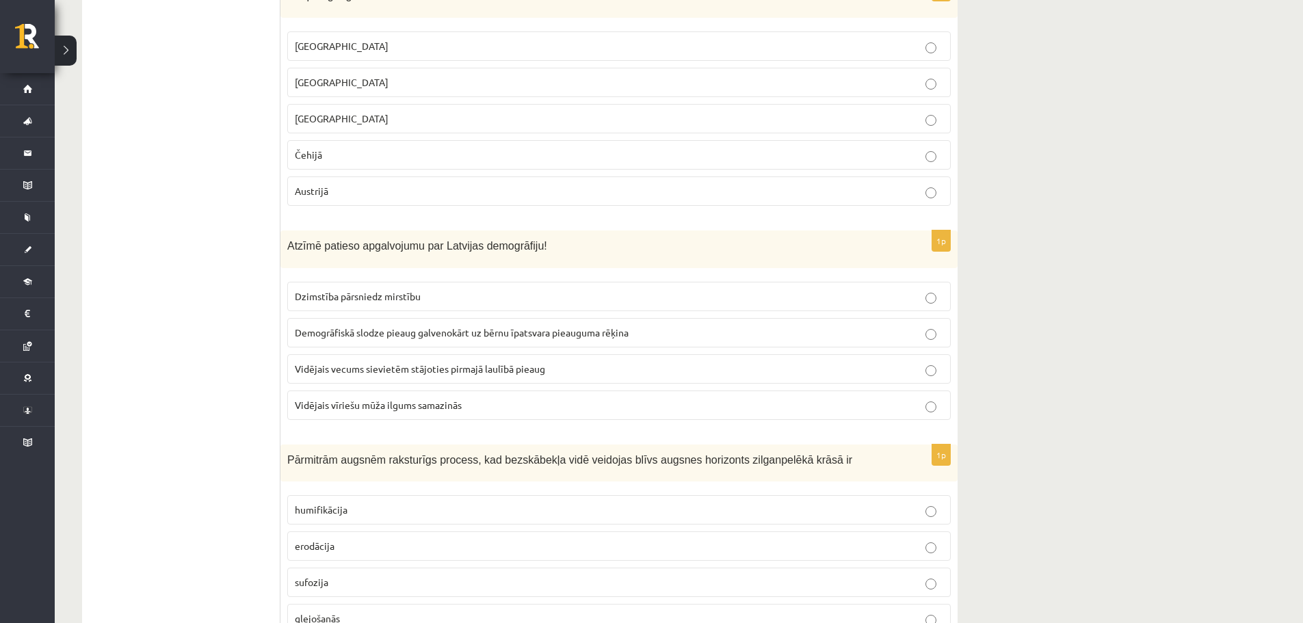
click at [650, 339] on p "Demogrāfiskā slodze pieaug galvenokārt uz bērnu īpatsvara pieauguma rēķina" at bounding box center [619, 333] width 648 height 14
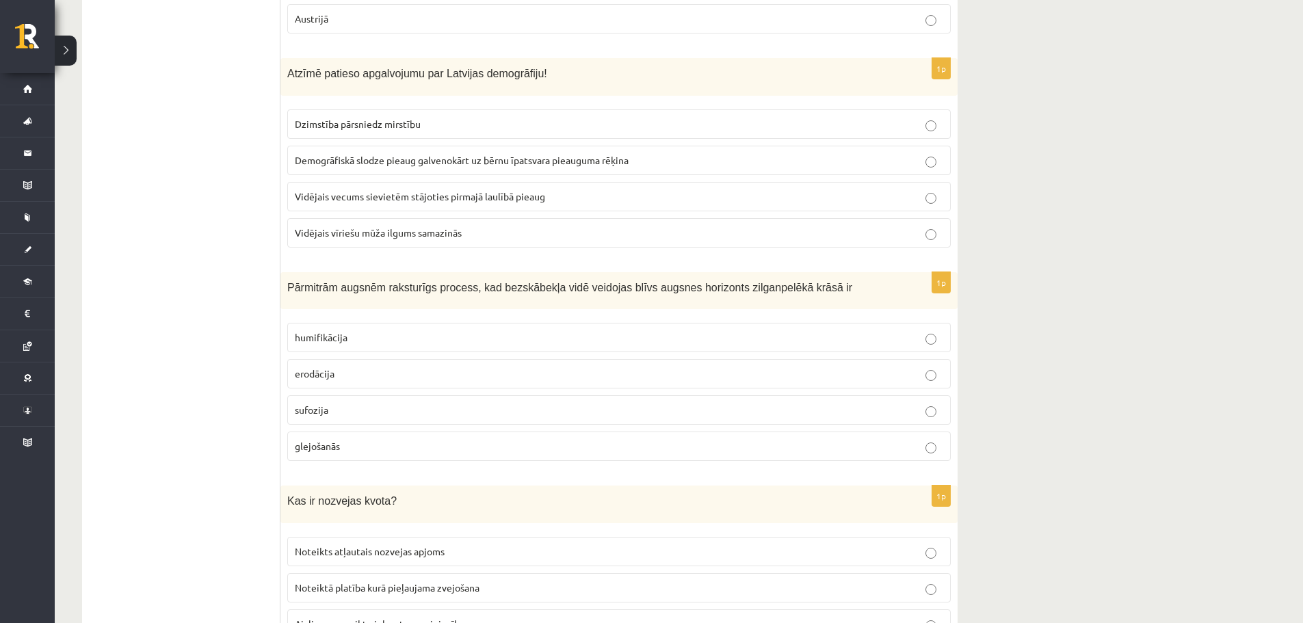
scroll to position [3826, 0]
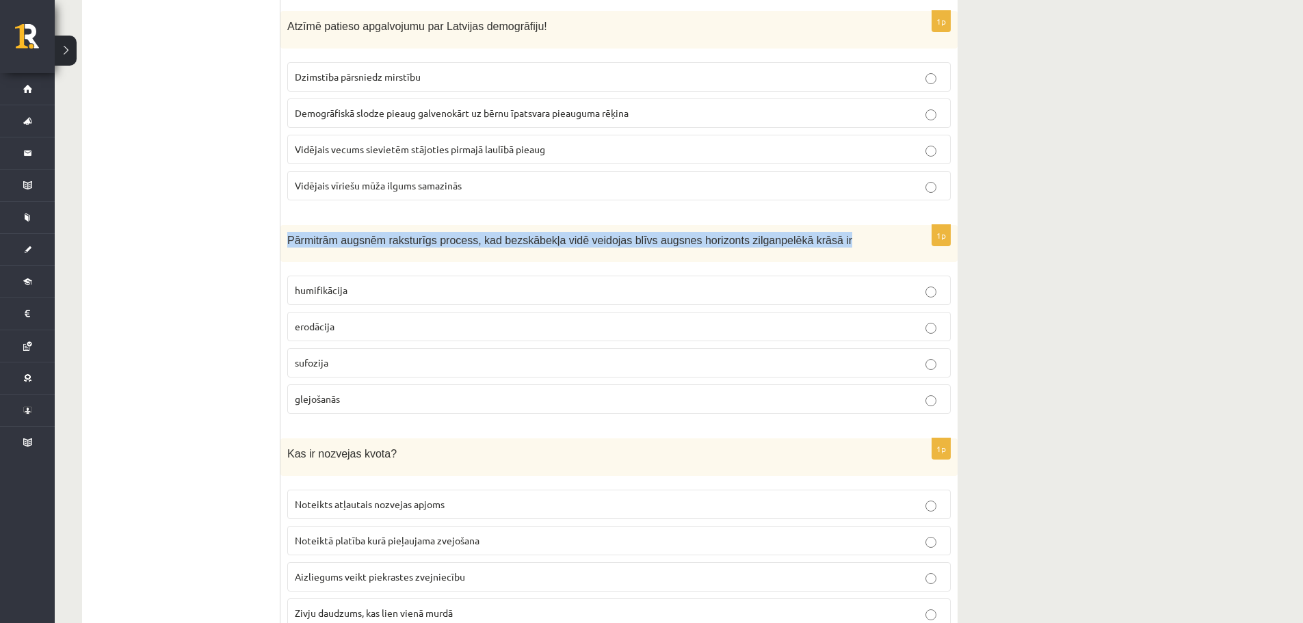
drag, startPoint x: 288, startPoint y: 239, endPoint x: 819, endPoint y: 233, distance: 531.5
click at [819, 233] on p "Pārmitrām augsnēm raksturīgs process, kad bezskābekļa vidē veidojas blīvs augsn…" at bounding box center [584, 240] width 595 height 16
copy span "Pārmitrām augsnēm raksturīgs process, kad bezskābekļa vidē veidojas blīvs augsn…"
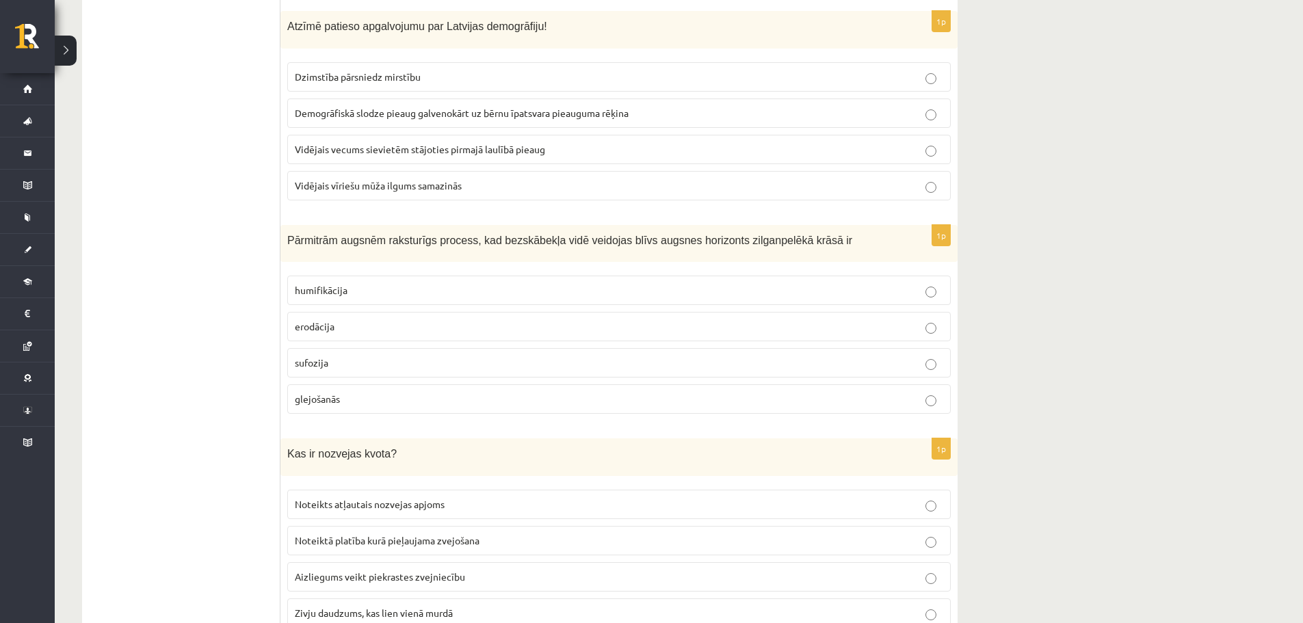
click at [316, 282] on label "humifikācija" at bounding box center [618, 290] width 663 height 29
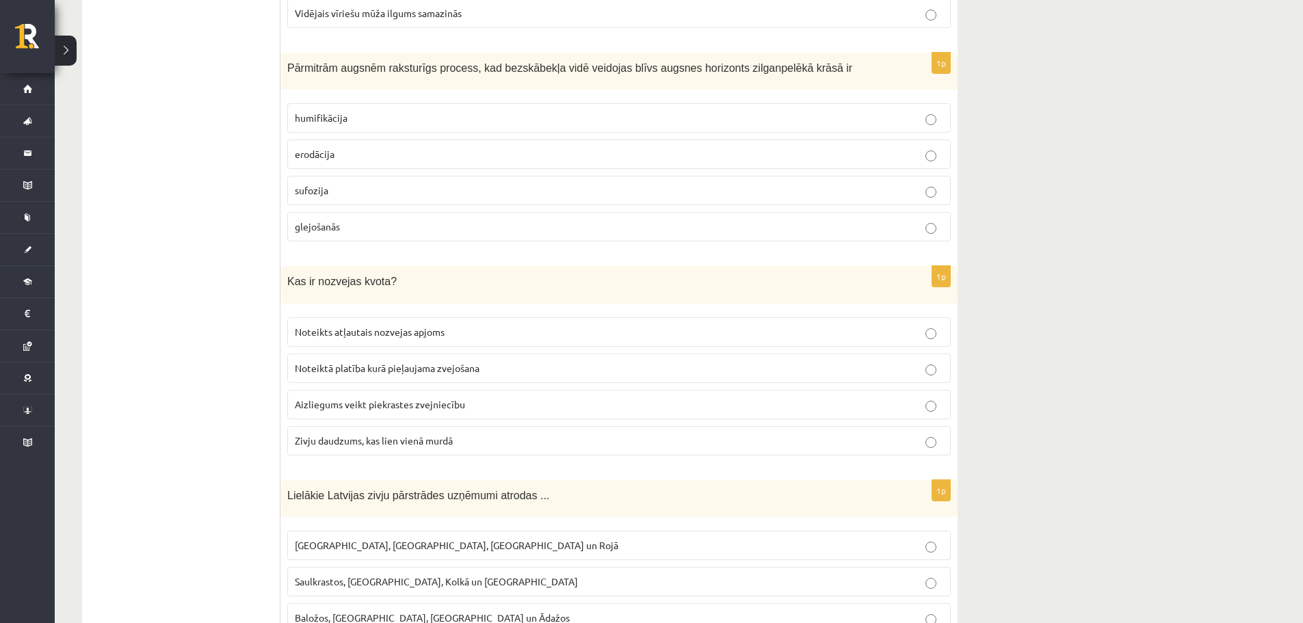
scroll to position [4022, 0]
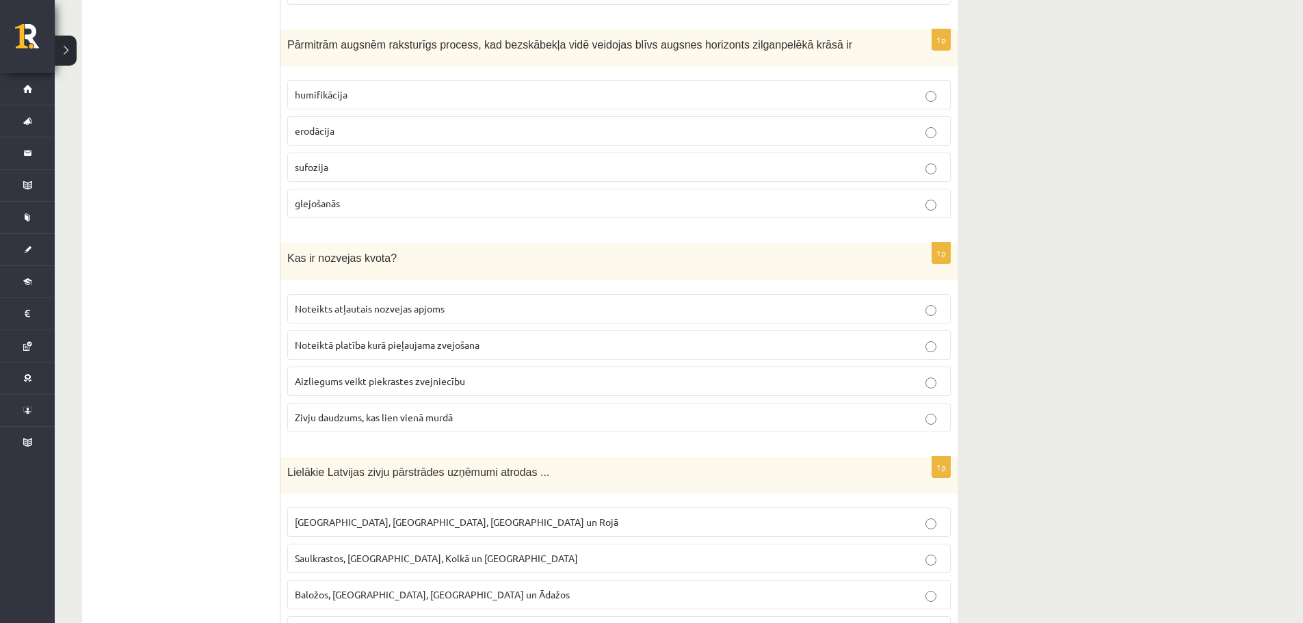
click at [449, 312] on p "Noteikts atļautais nozvejas apjoms" at bounding box center [619, 309] width 648 height 14
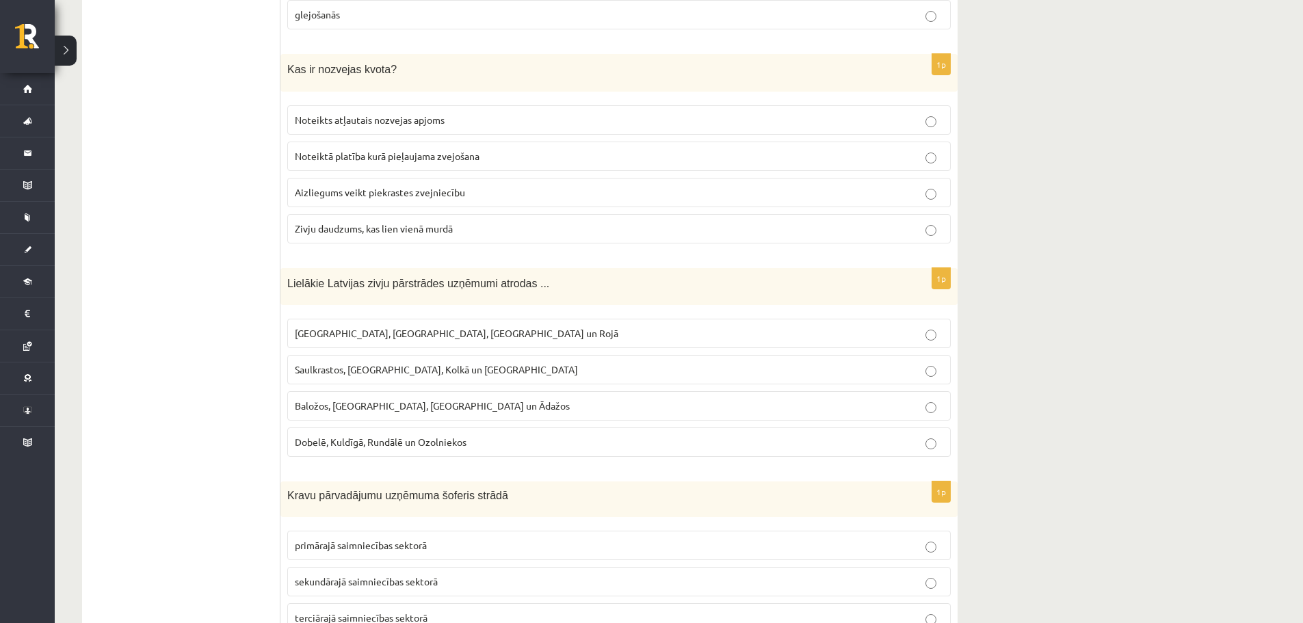
scroll to position [4218, 0]
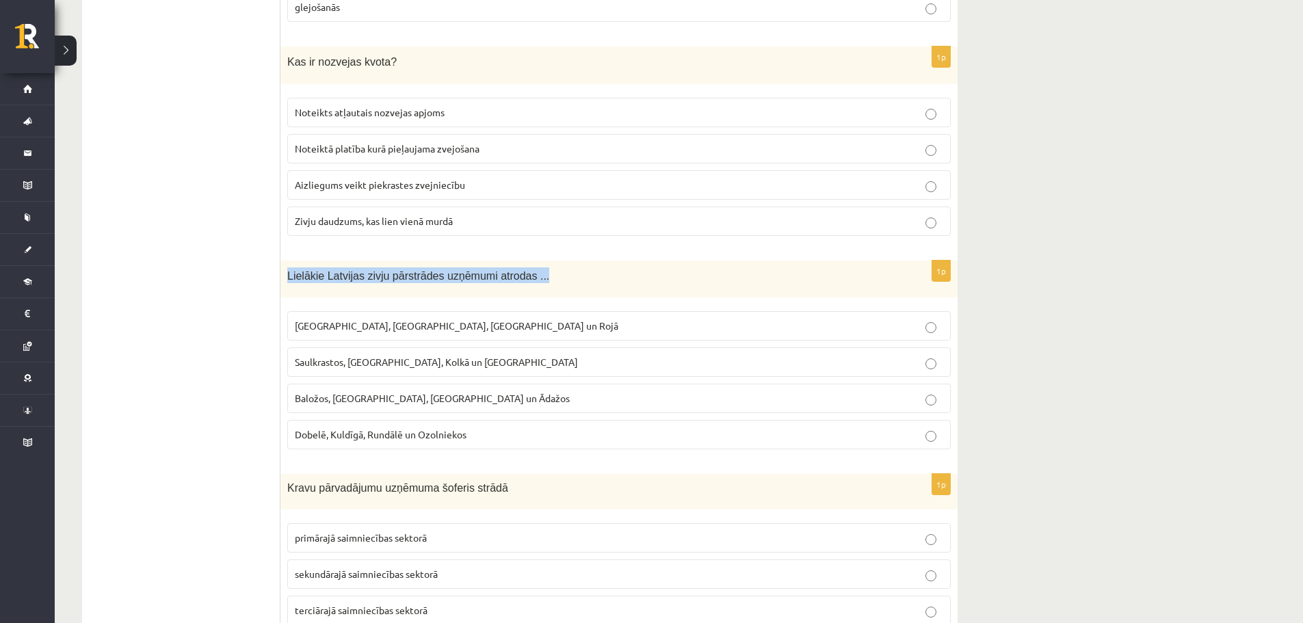
drag, startPoint x: 285, startPoint y: 275, endPoint x: 549, endPoint y: 297, distance: 264.2
click at [549, 297] on div "Lielākie Latvijas zivju pārstrādes uzņēmumi atrodas ..." at bounding box center [618, 280] width 677 height 38
click at [425, 290] on div "Lielākie Latvijas zivju pārstrādes uzņēmumi atrodas ..." at bounding box center [618, 280] width 677 height 38
copy span "Lielākie Latvijas zivju pārstrādes uzņēmumi atrodas ..."
click at [447, 319] on p "Rīgā, Liepājā, Salacgrīvā un Rojā" at bounding box center [619, 326] width 648 height 14
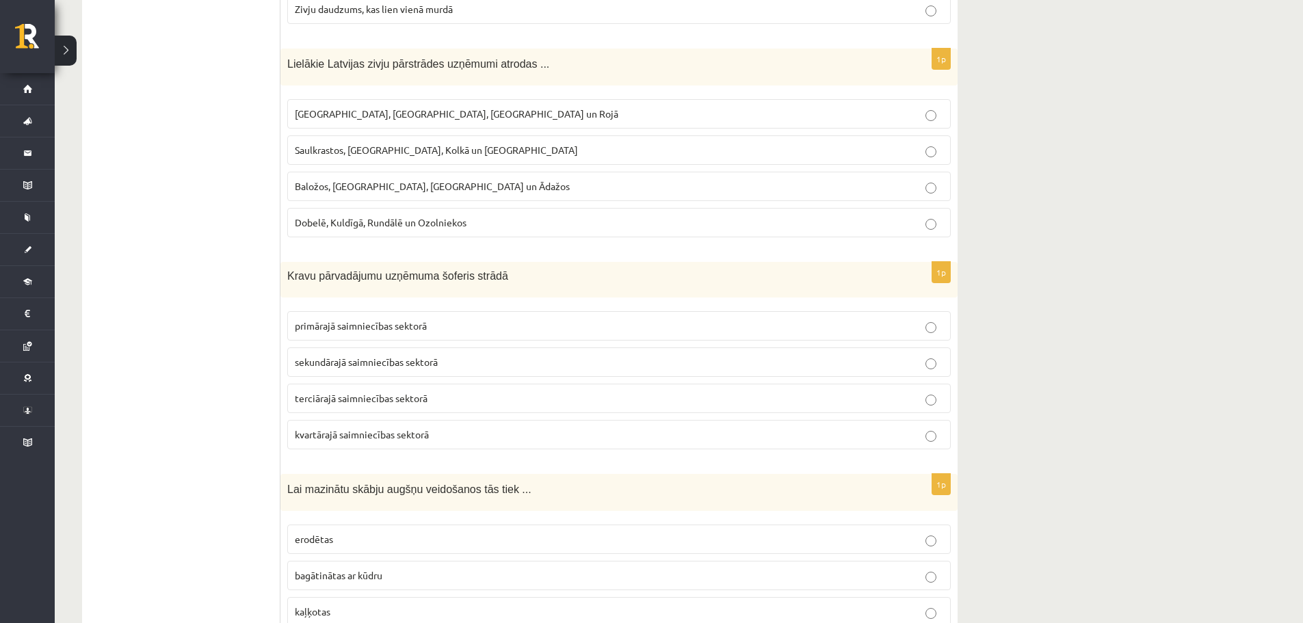
scroll to position [4454, 0]
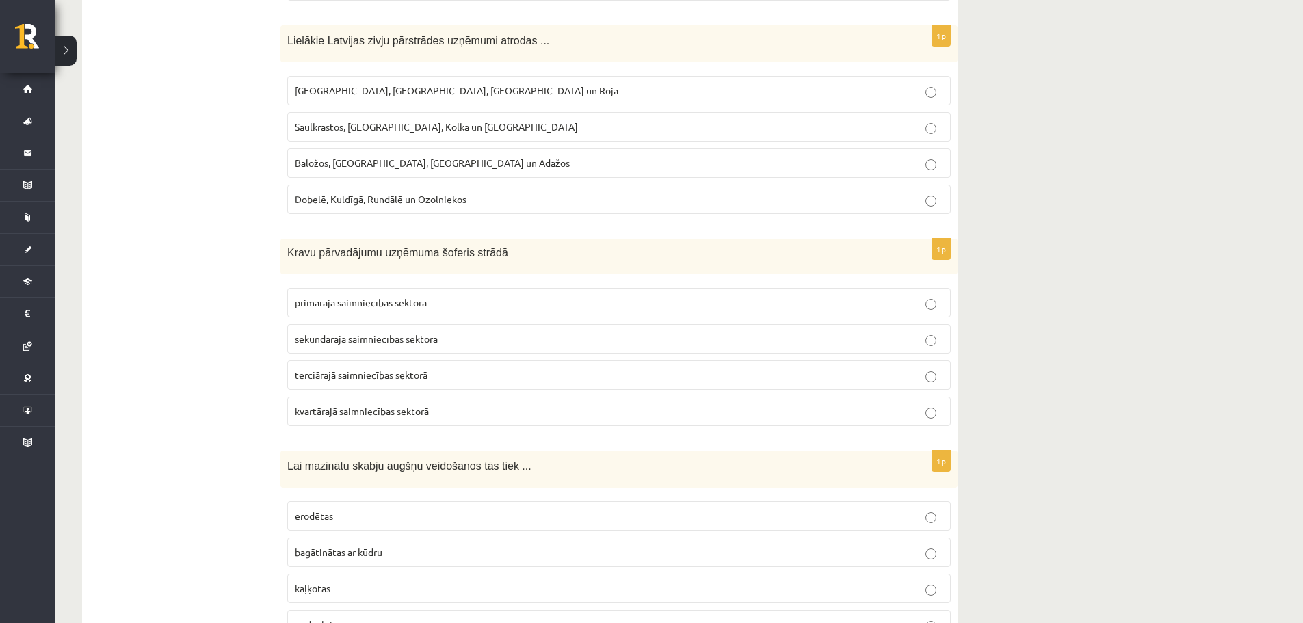
click at [862, 376] on p "terciārajā saimniecības sektorā" at bounding box center [619, 375] width 648 height 14
click at [909, 346] on p "sekundārajā saimniecības sektorā" at bounding box center [619, 339] width 648 height 14
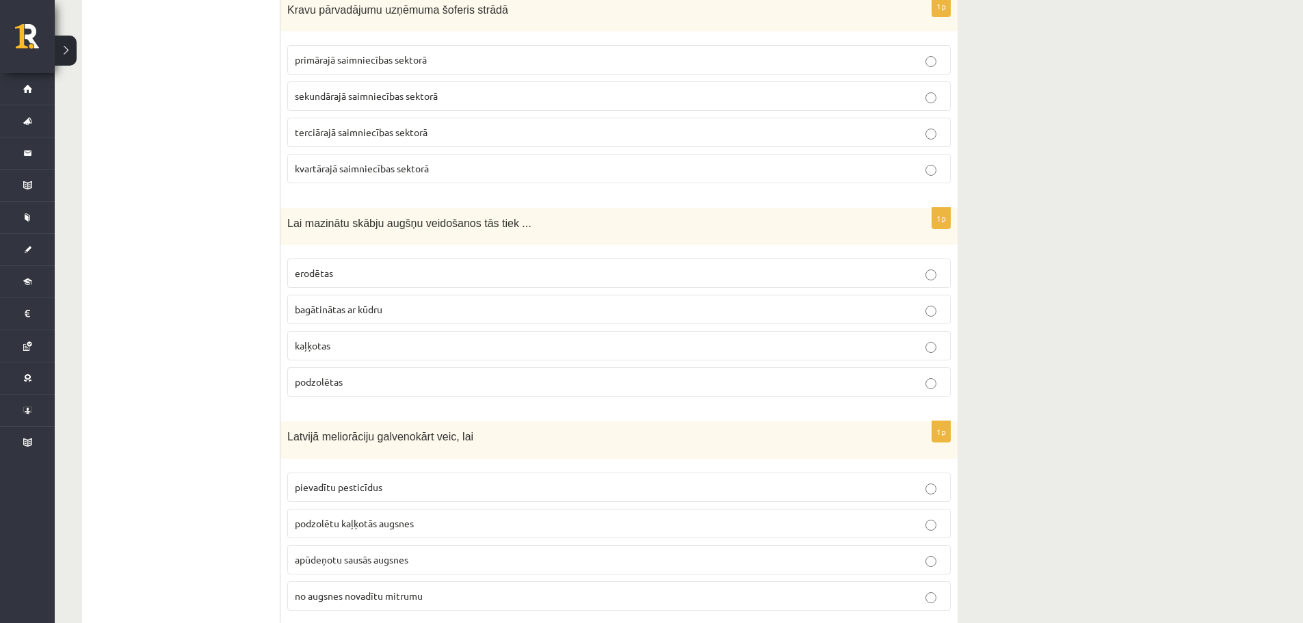
scroll to position [4705, 0]
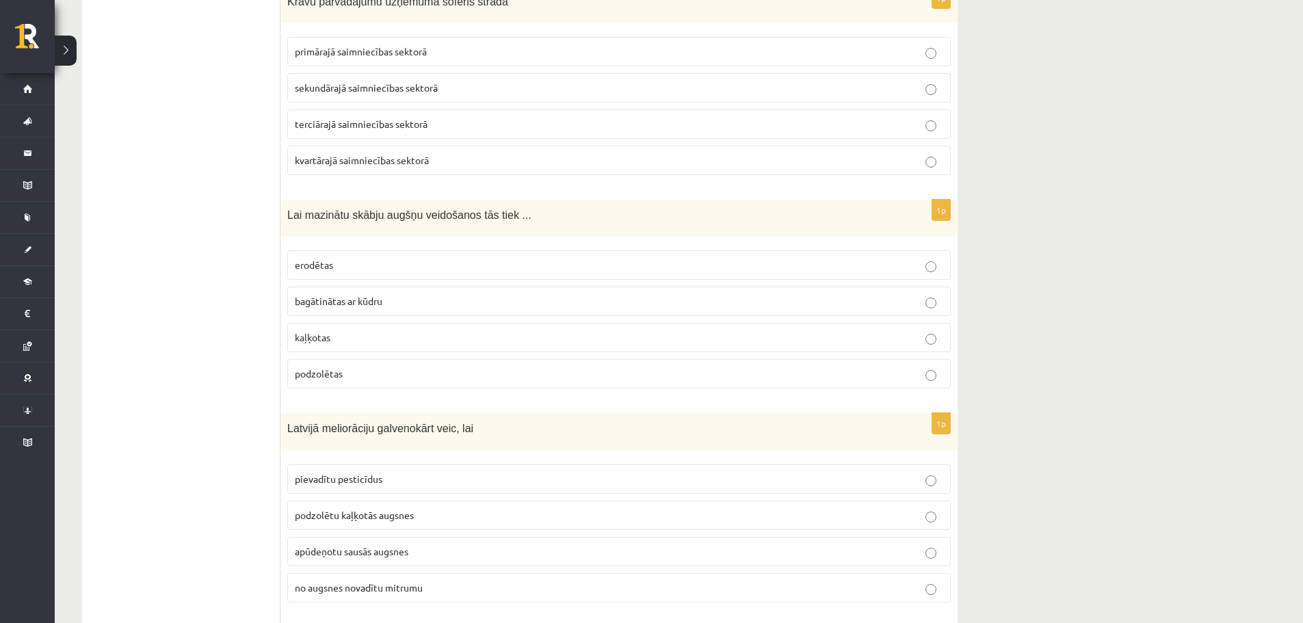
click at [519, 306] on p "bagātinātas ar kūdru" at bounding box center [619, 301] width 648 height 14
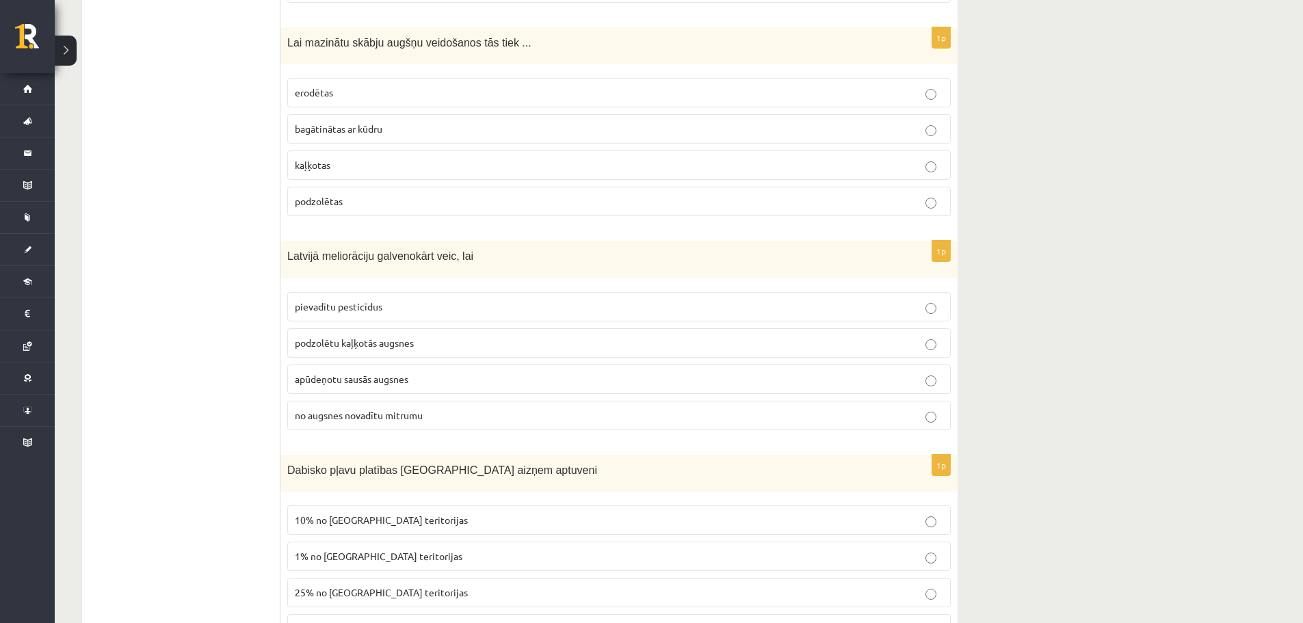
scroll to position [4845, 0]
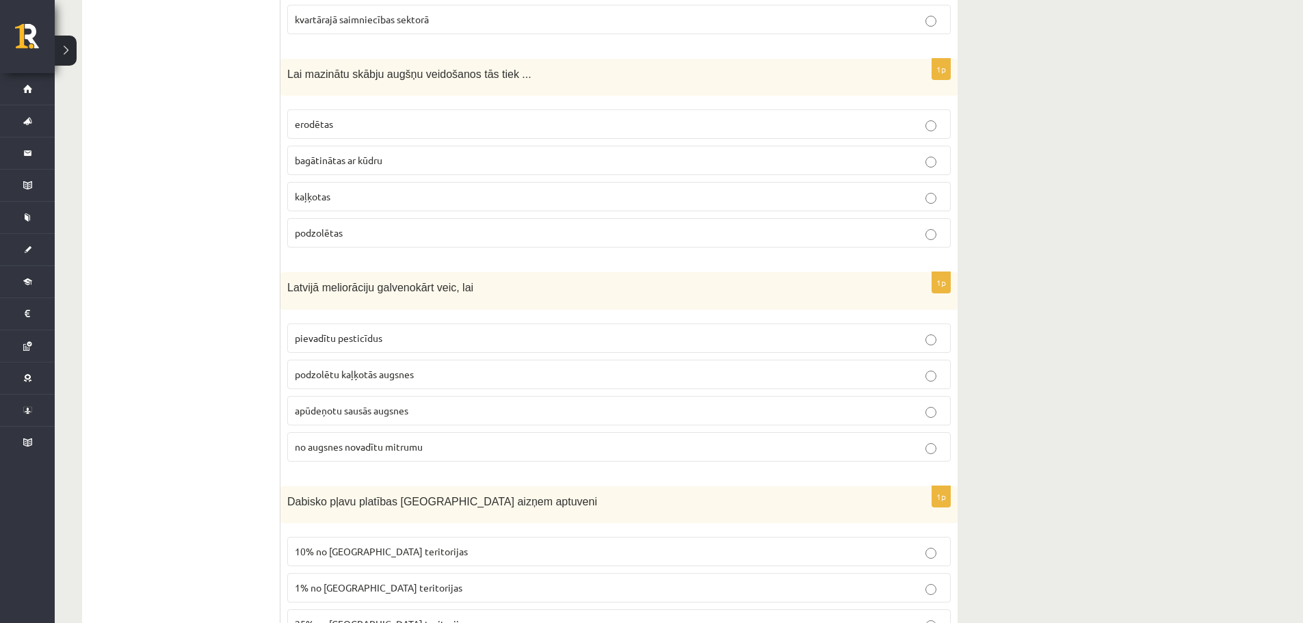
click at [500, 332] on p "pievadītu pesticīdus" at bounding box center [619, 338] width 648 height 14
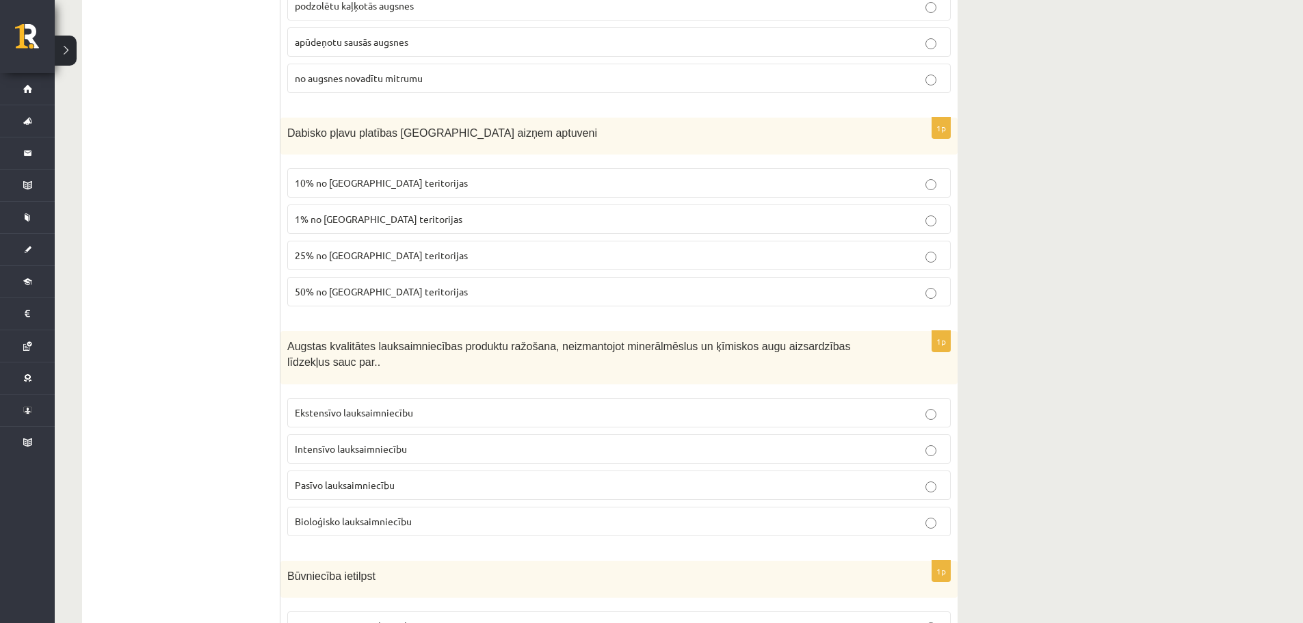
scroll to position [5230, 0]
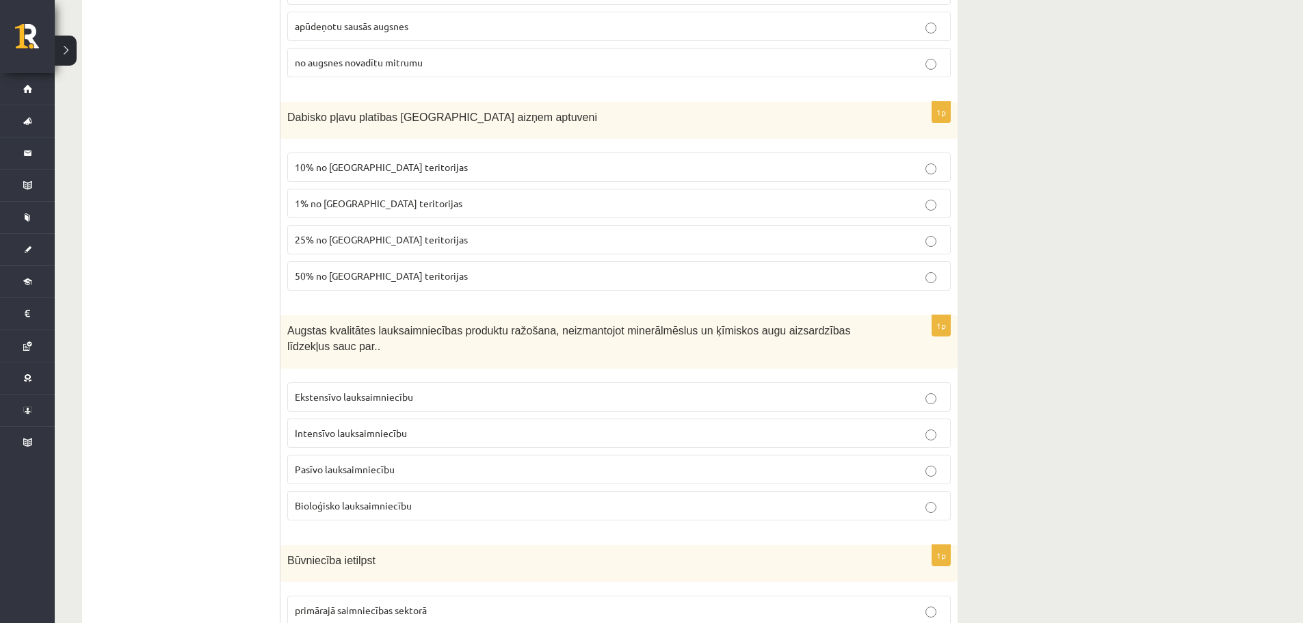
click at [426, 177] on label "10% no Latvijas teritorijas" at bounding box center [618, 167] width 663 height 29
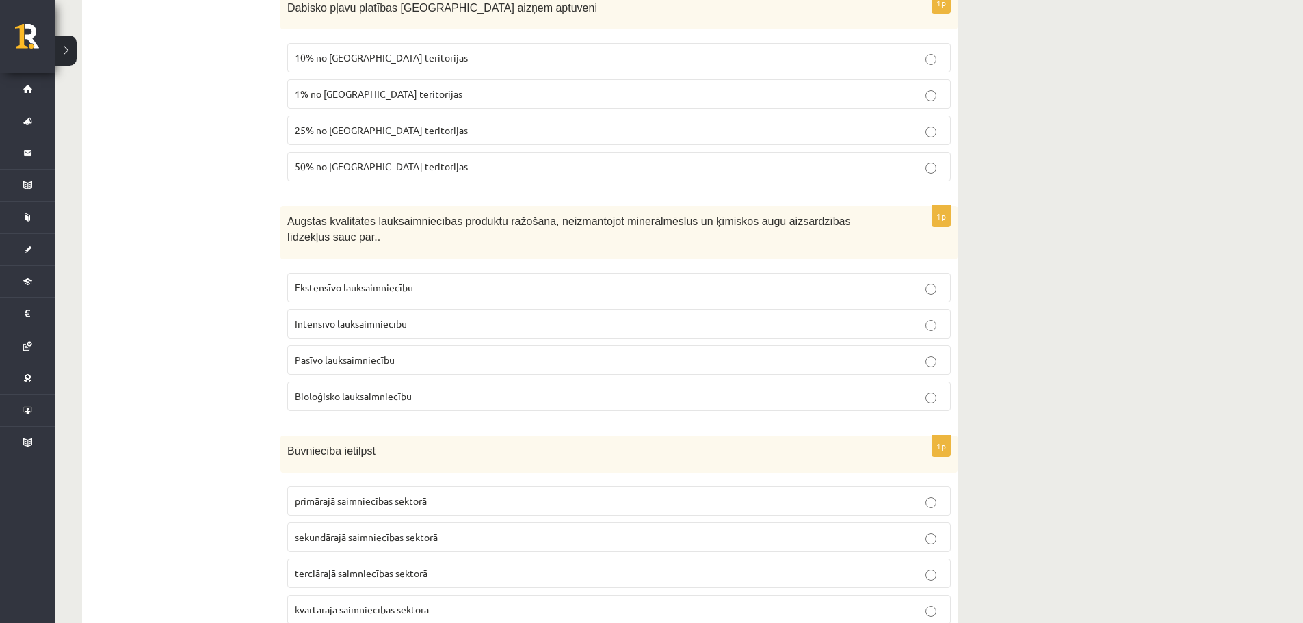
scroll to position [5347, 0]
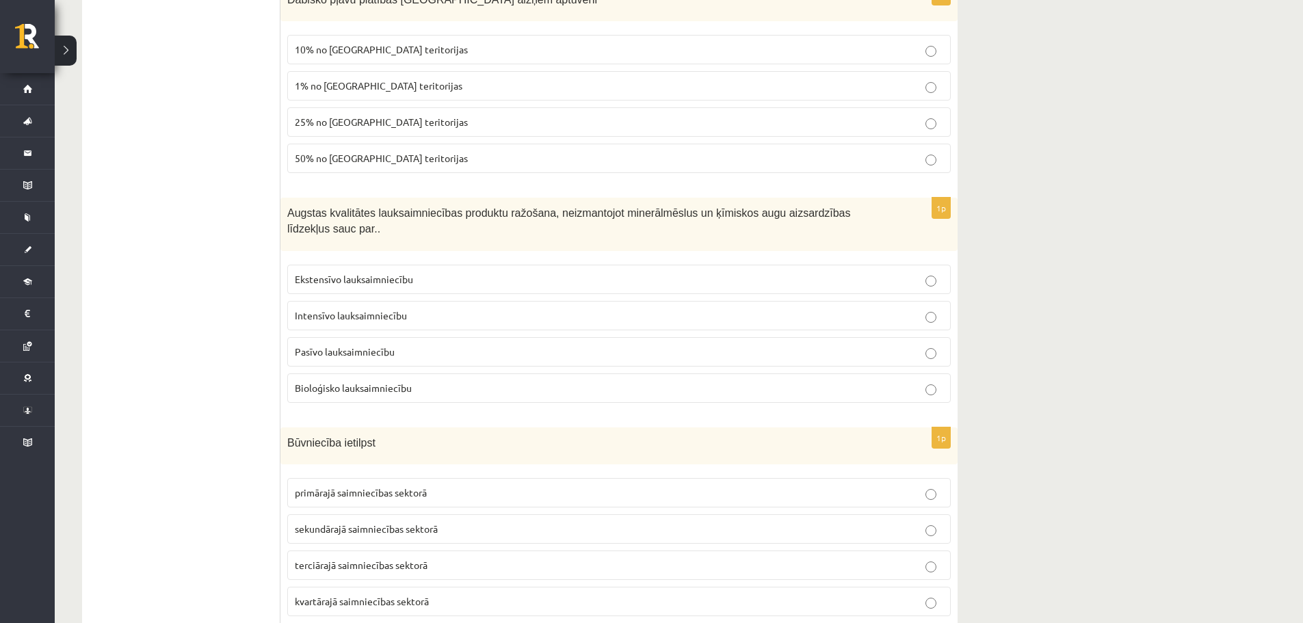
click at [378, 309] on span "Intensīvo lauksaimniecību" at bounding box center [351, 315] width 112 height 12
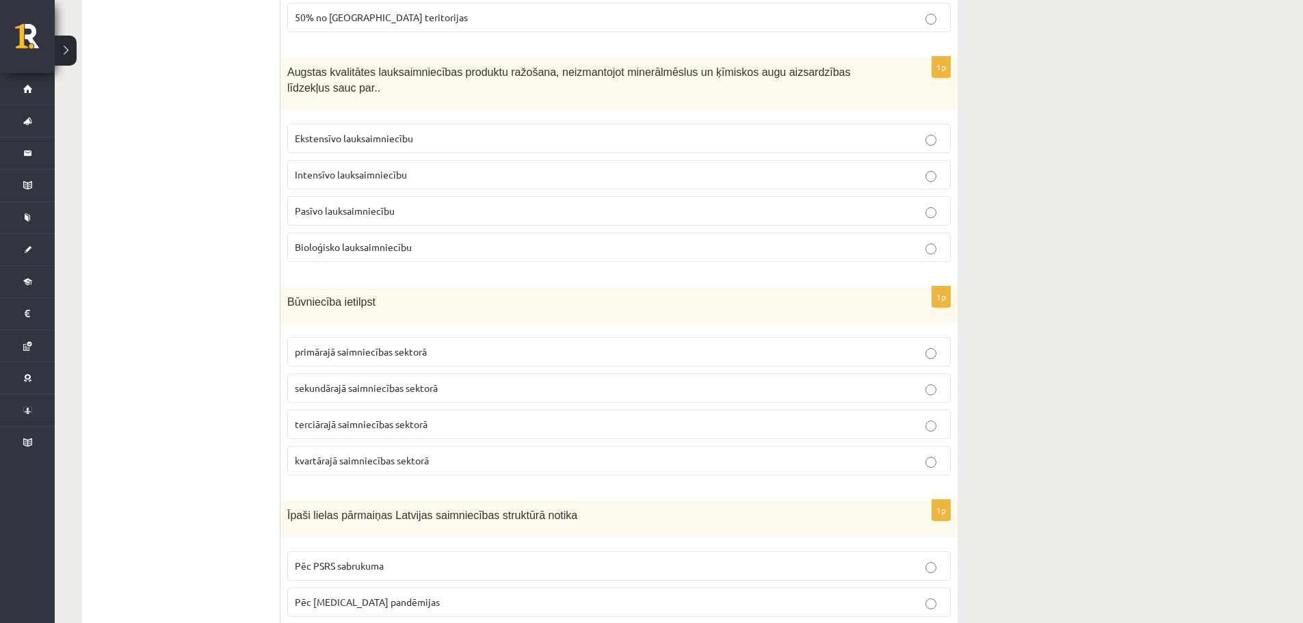
scroll to position [5520, 0]
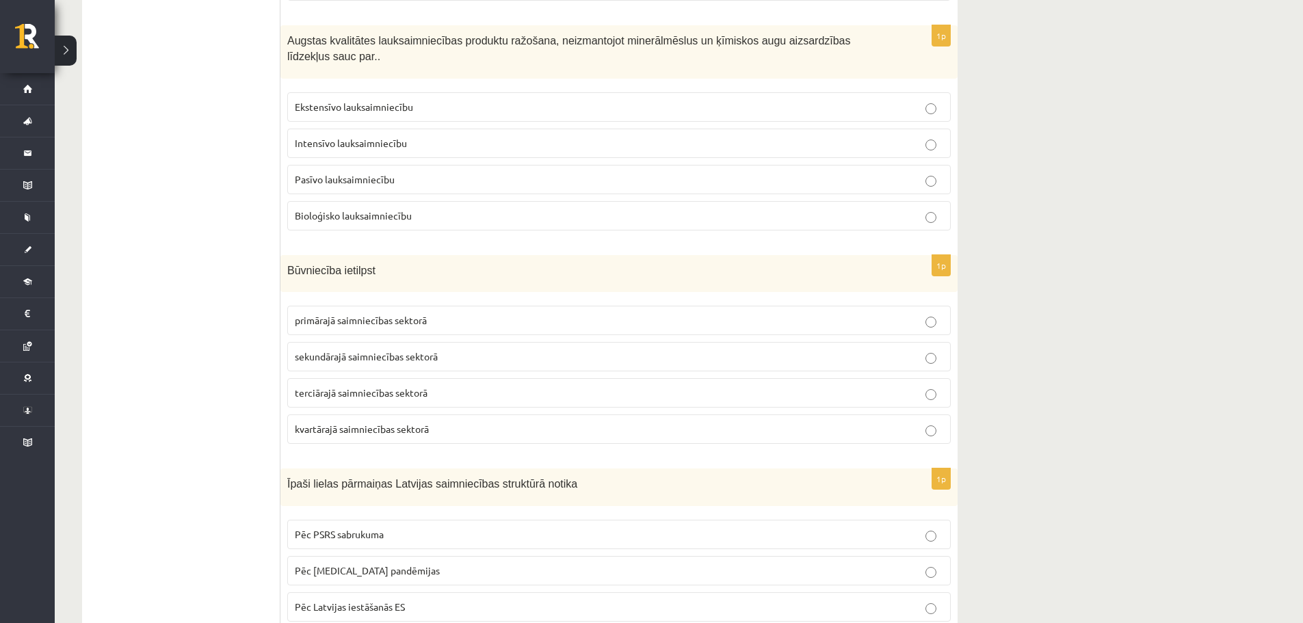
click at [400, 386] on span "terciārajā saimniecības sektorā" at bounding box center [361, 392] width 133 height 12
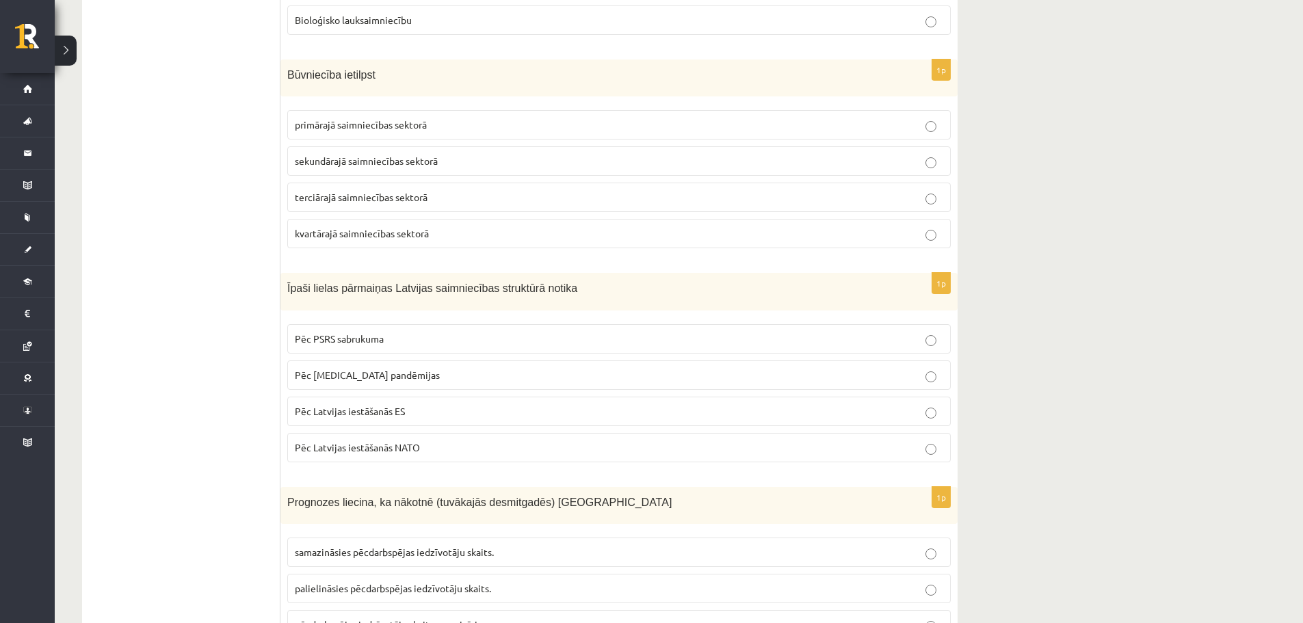
scroll to position [5747, 0]
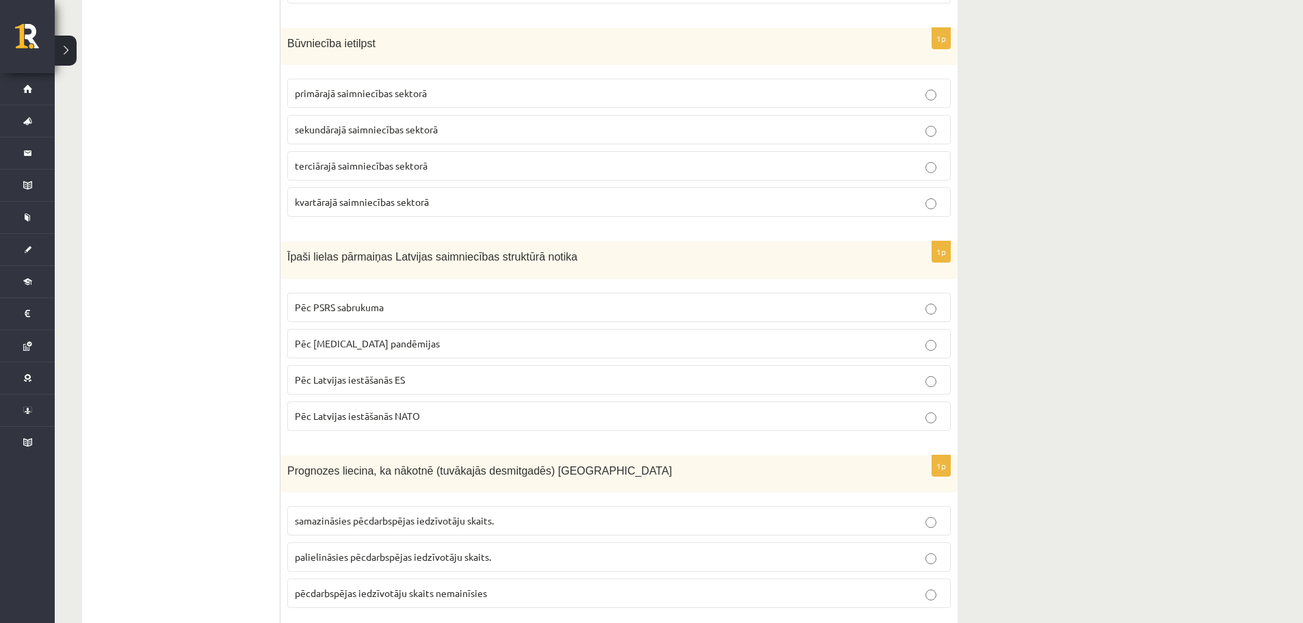
click at [445, 300] on p "Pēc PSRS sabrukuma" at bounding box center [619, 307] width 648 height 14
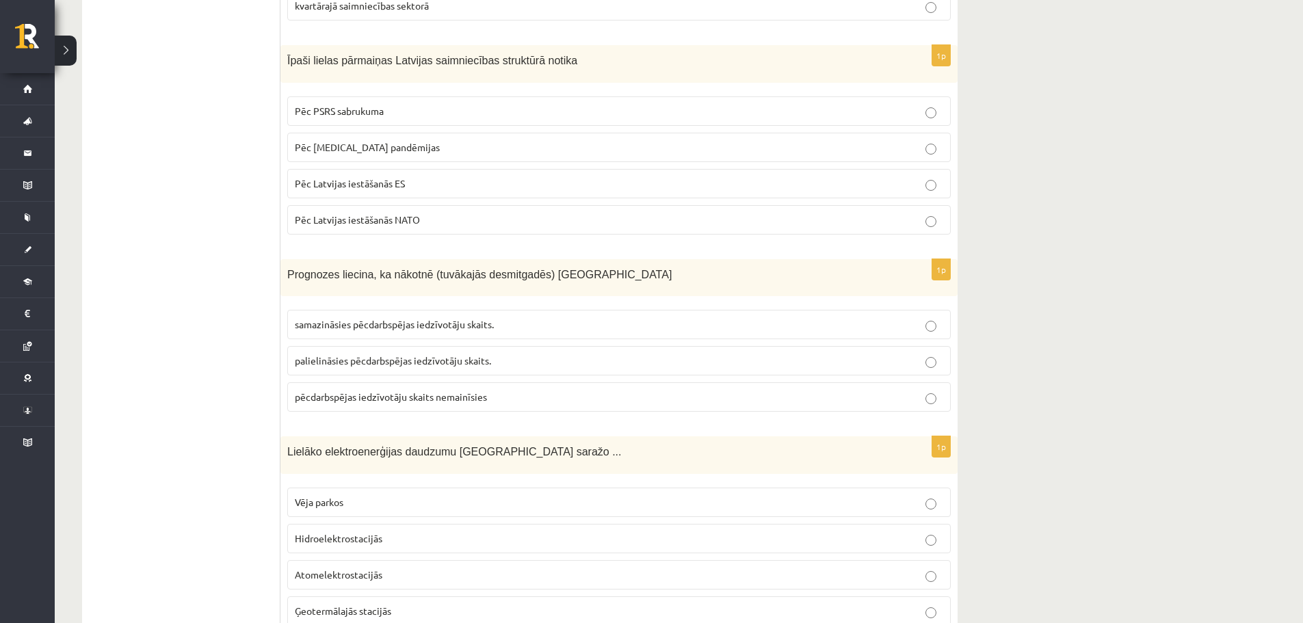
scroll to position [5951, 0]
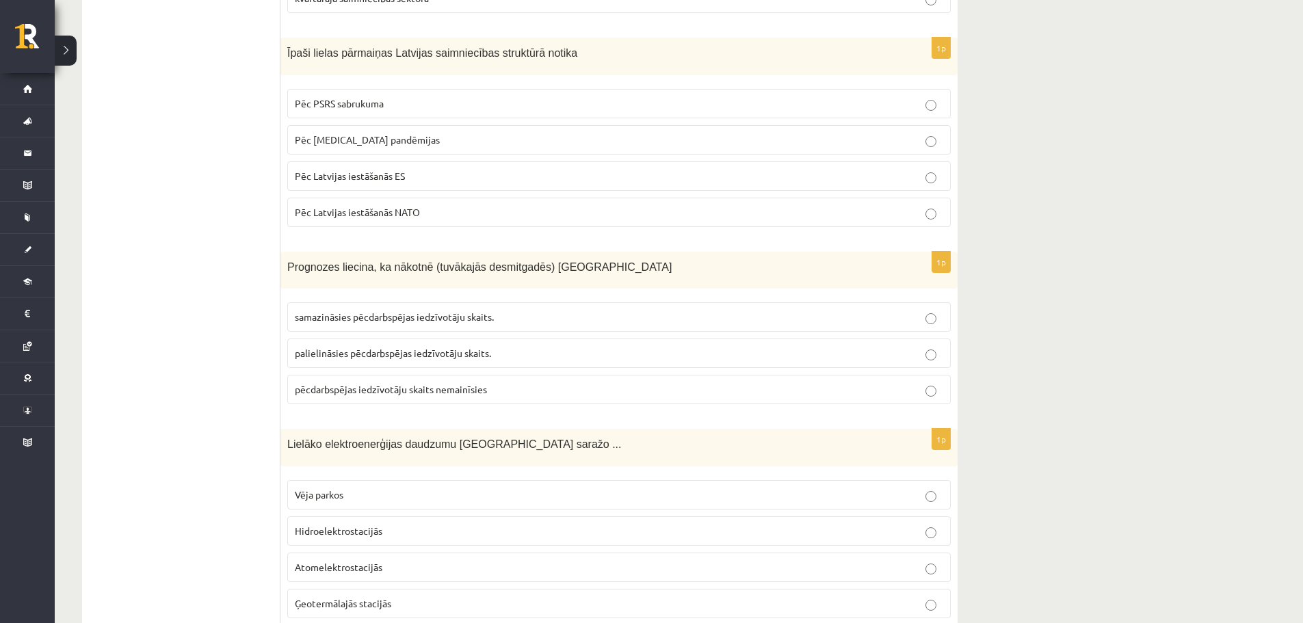
click at [356, 311] on span "samazināsies pēcdarbspējas iedzīvotāju skaits." at bounding box center [394, 317] width 199 height 12
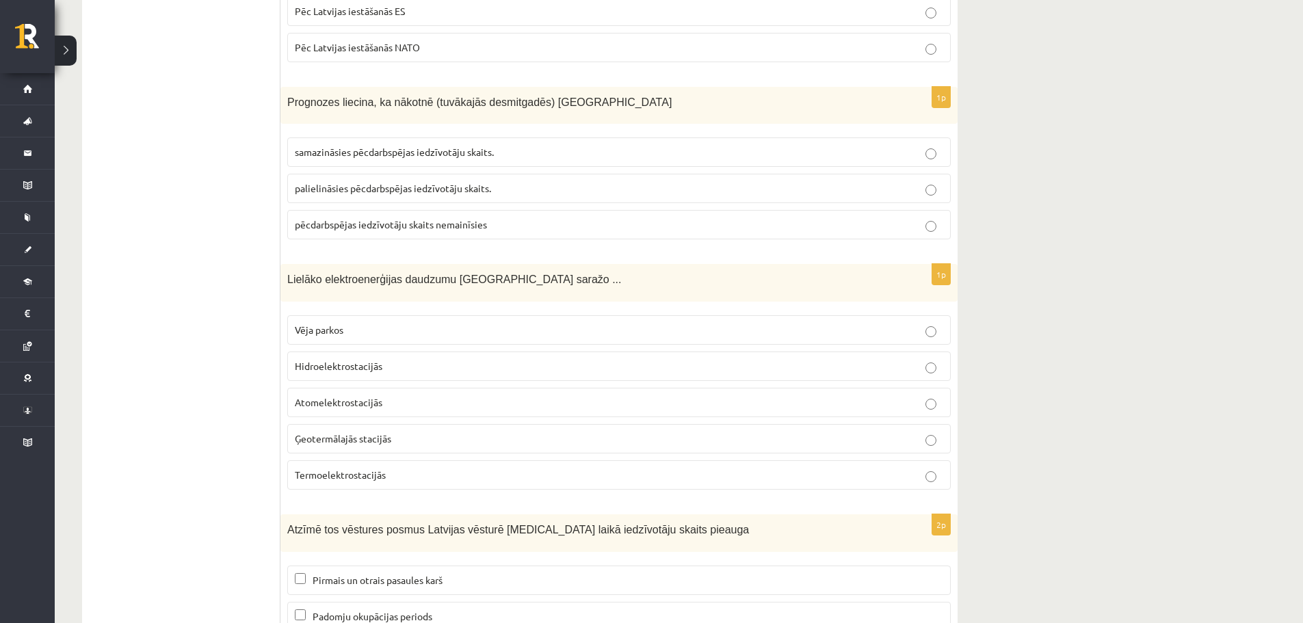
click at [479, 359] on p "Hidroelektrostacijās" at bounding box center [619, 366] width 648 height 14
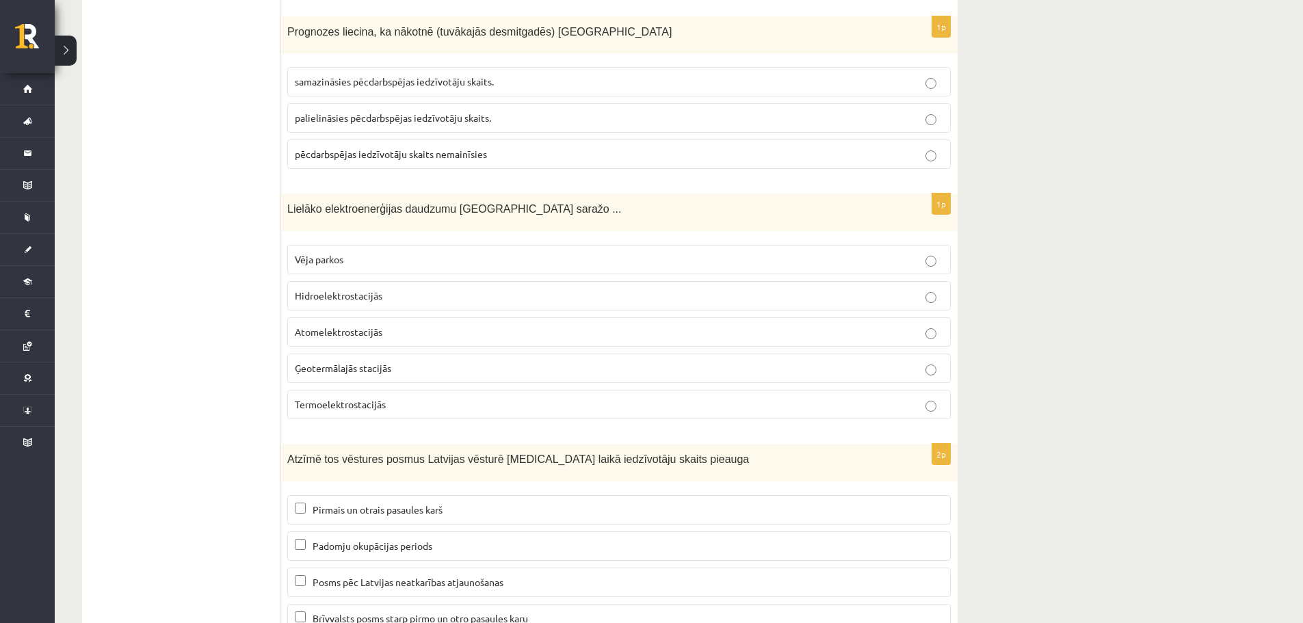
scroll to position [6233, 0]
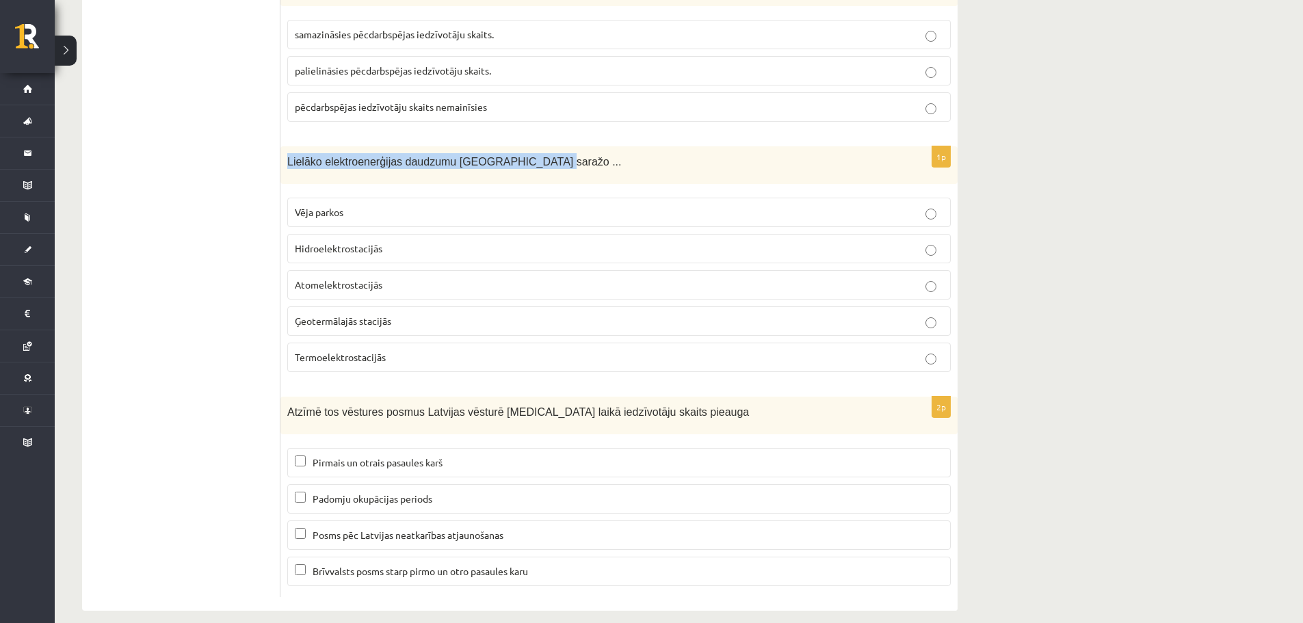
drag, startPoint x: 287, startPoint y: 146, endPoint x: 515, endPoint y: 154, distance: 227.9
click at [515, 154] on p "Lielāko elektroenerģijas daudzumu Latvijā saražo ..." at bounding box center [584, 161] width 595 height 16
copy span "Lielāko elektroenerģijas daudzumu Latvijā saražo ..."
click at [375, 492] on span "Padomju okupācijas periods" at bounding box center [373, 498] width 120 height 12
click at [384, 529] on span "Posms pēc Latvijas neatkarības atjaunošanas" at bounding box center [408, 535] width 191 height 12
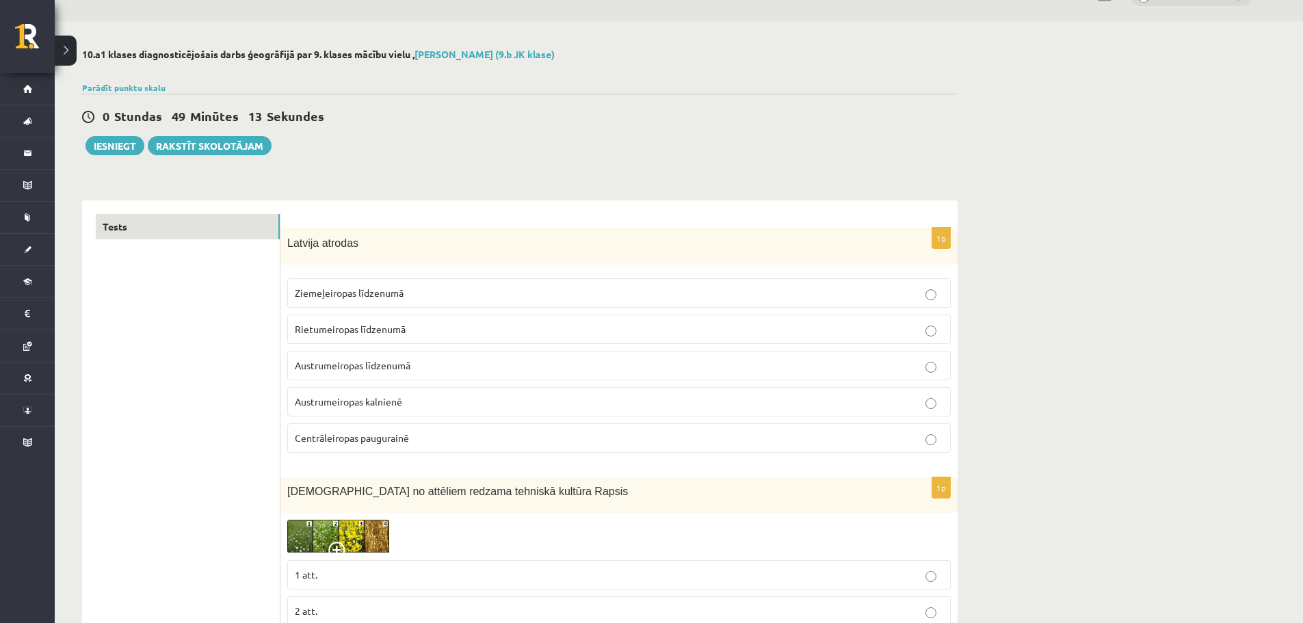
scroll to position [0, 0]
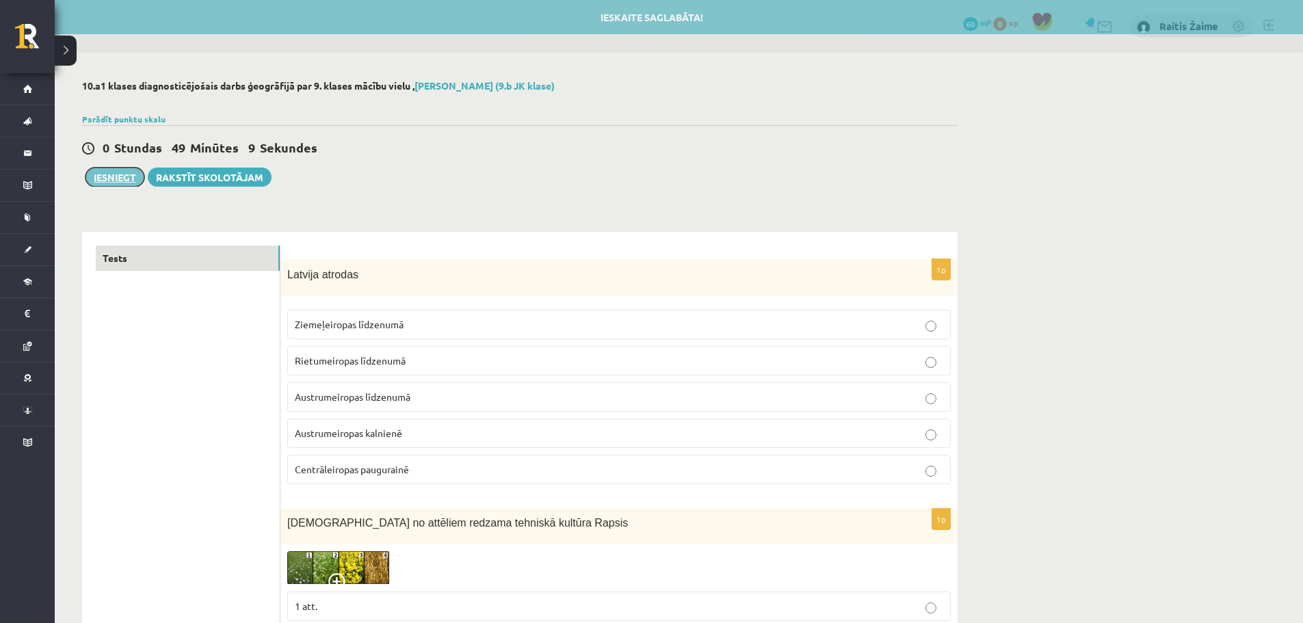
click at [105, 172] on button "Iesniegt" at bounding box center [114, 177] width 59 height 19
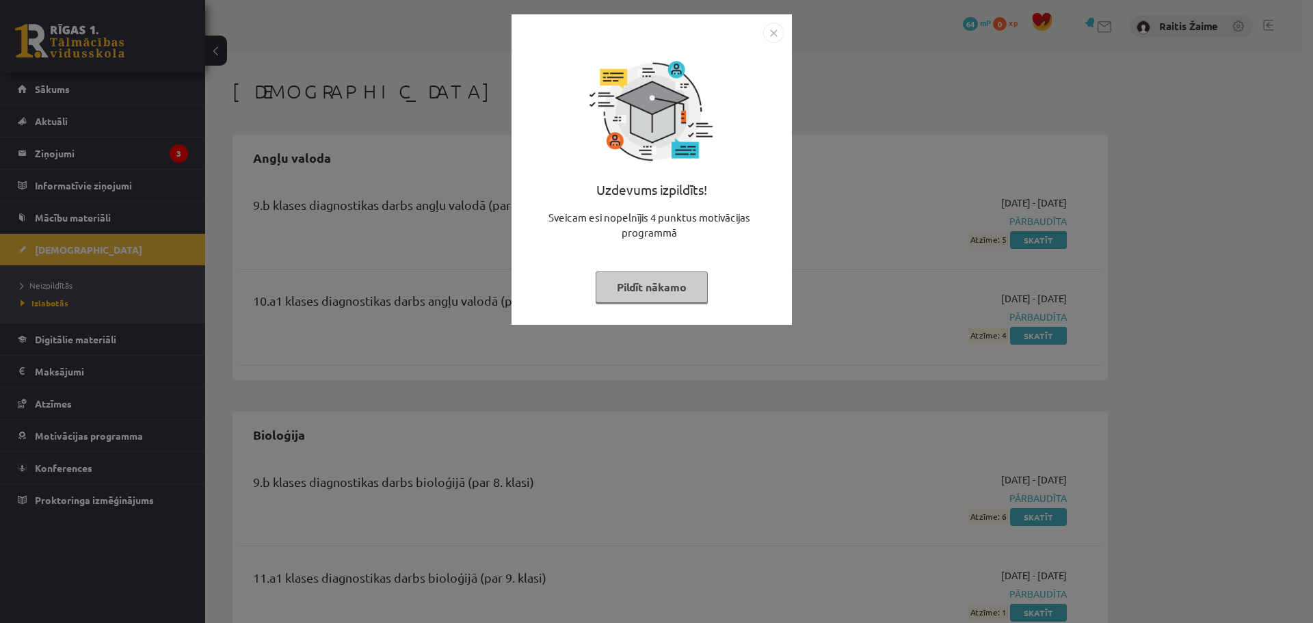
click at [777, 34] on img "Close" at bounding box center [773, 33] width 21 height 21
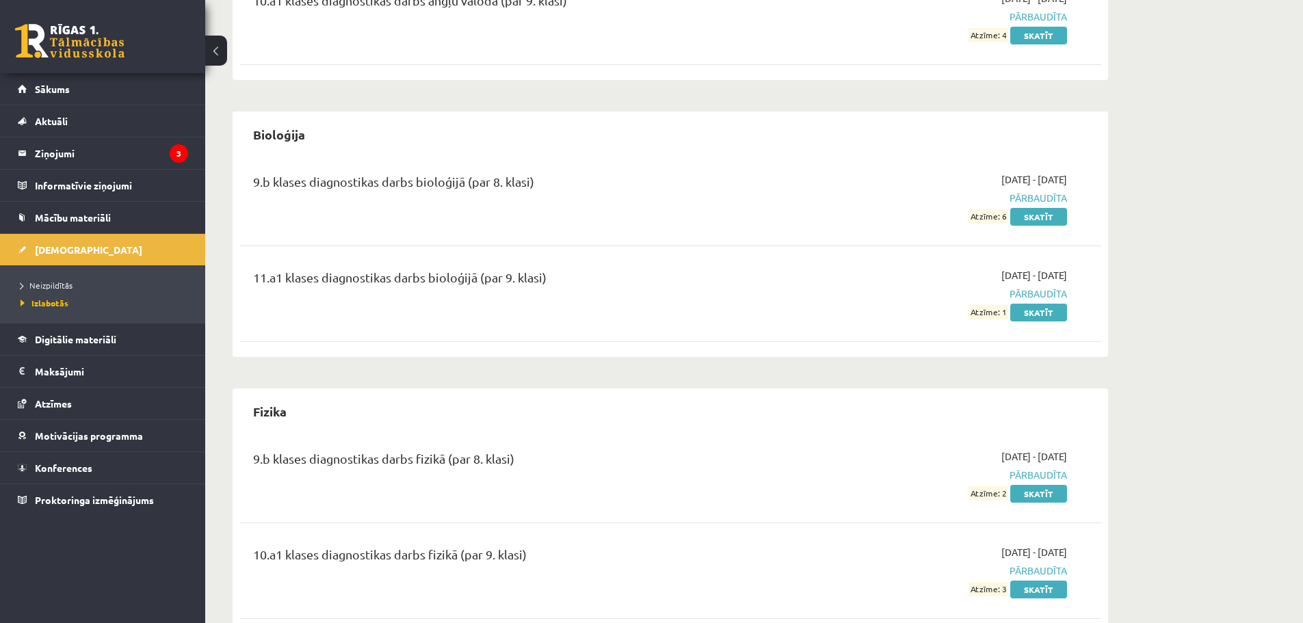
scroll to position [299, 0]
click at [60, 288] on span "Neizpildītās" at bounding box center [47, 285] width 52 height 11
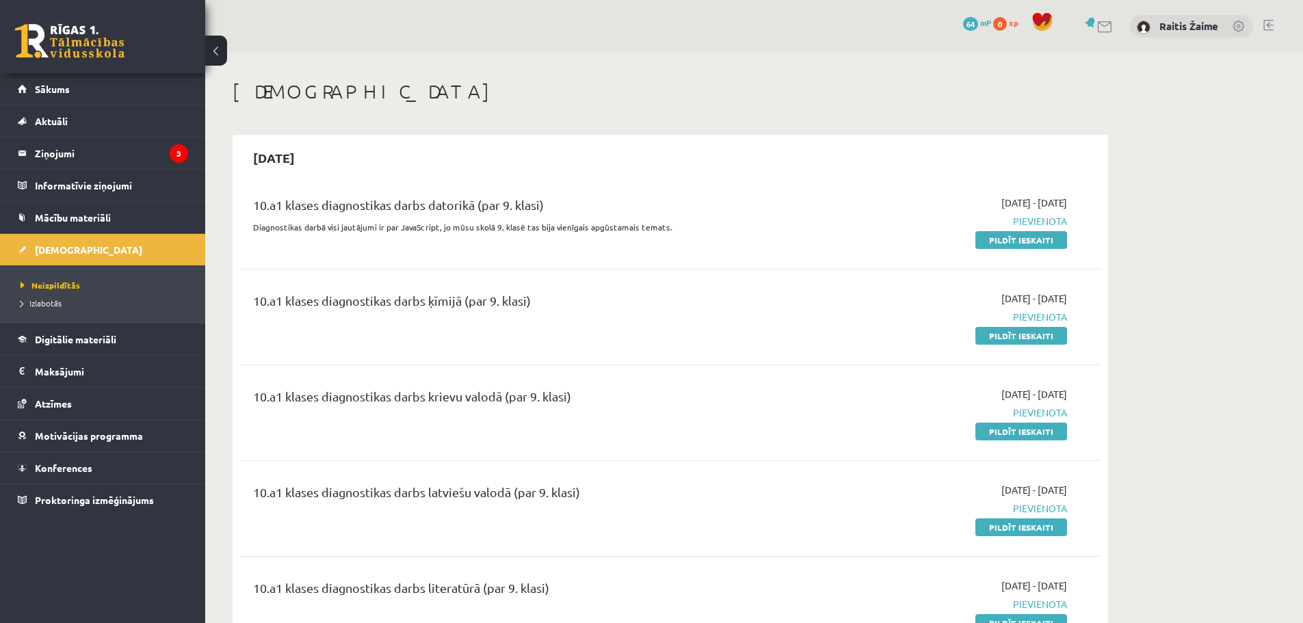
scroll to position [64, 0]
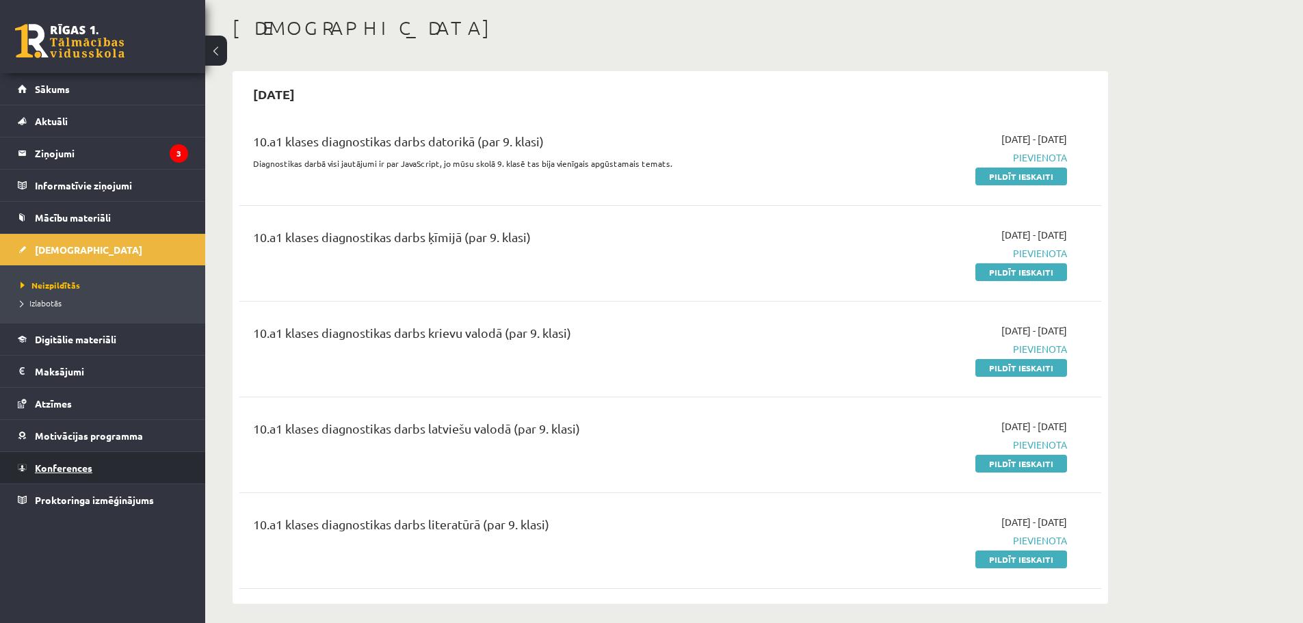
click at [87, 466] on span "Konferences" at bounding box center [63, 468] width 57 height 12
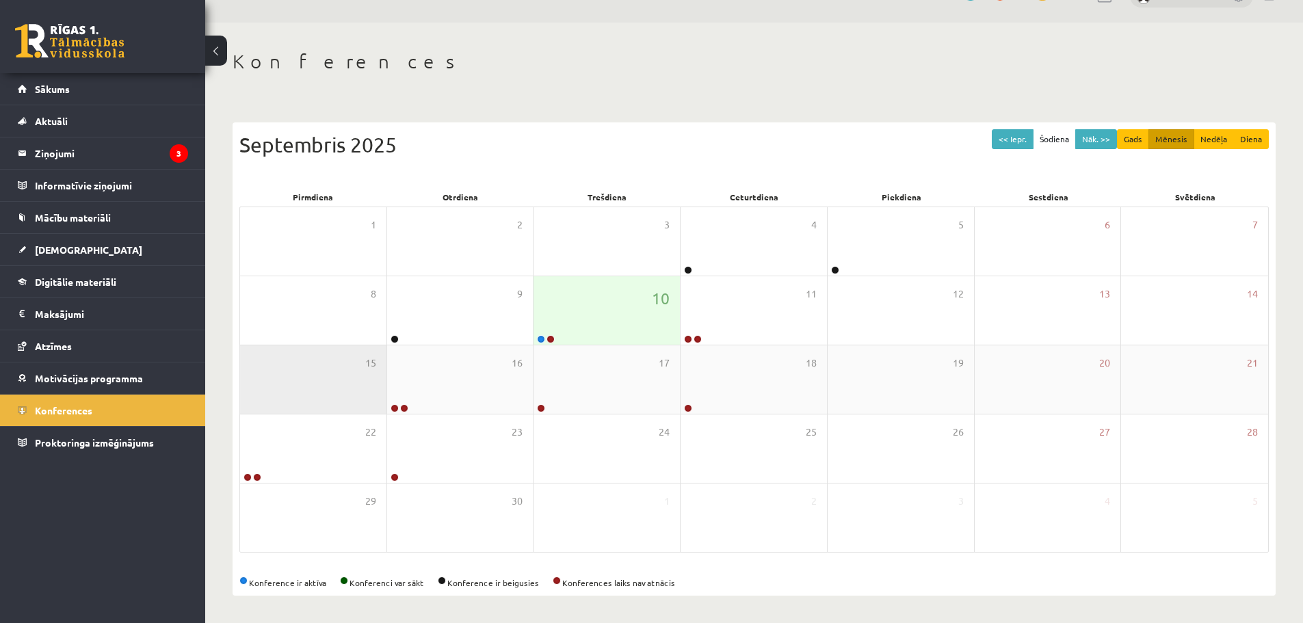
scroll to position [31, 0]
click at [611, 349] on icon at bounding box center [609, 353] width 8 height 8
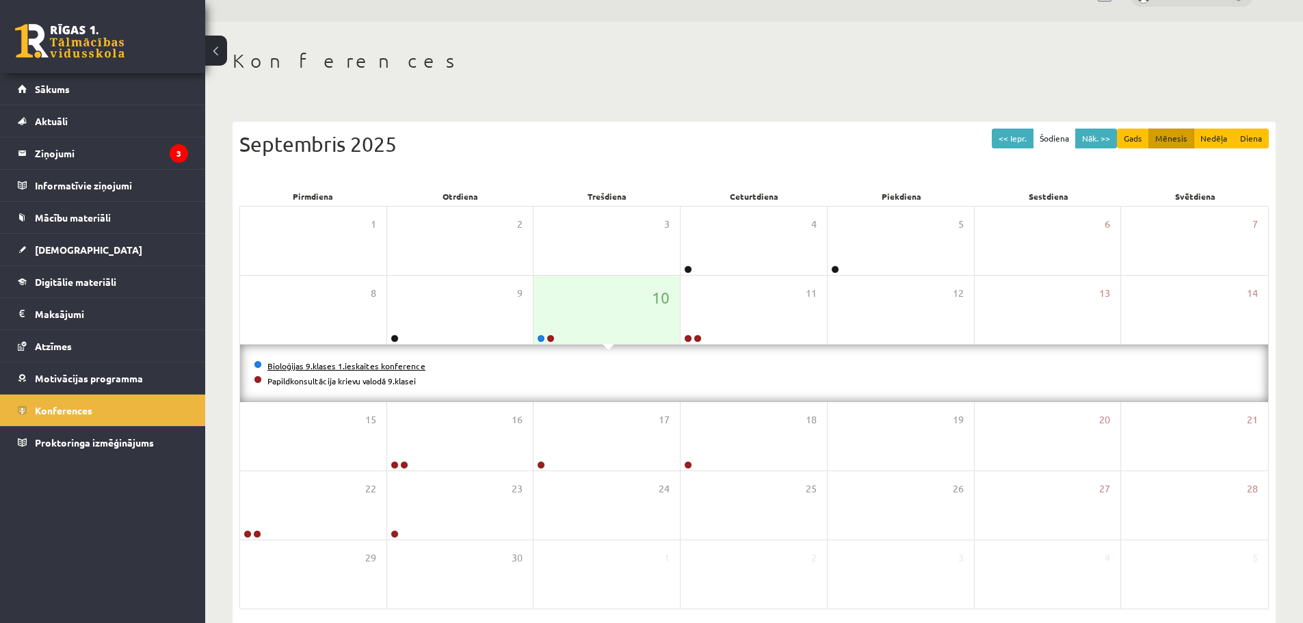
click at [367, 362] on link "Bioloģijas 9.klases 1.ieskaites konference" at bounding box center [346, 365] width 158 height 11
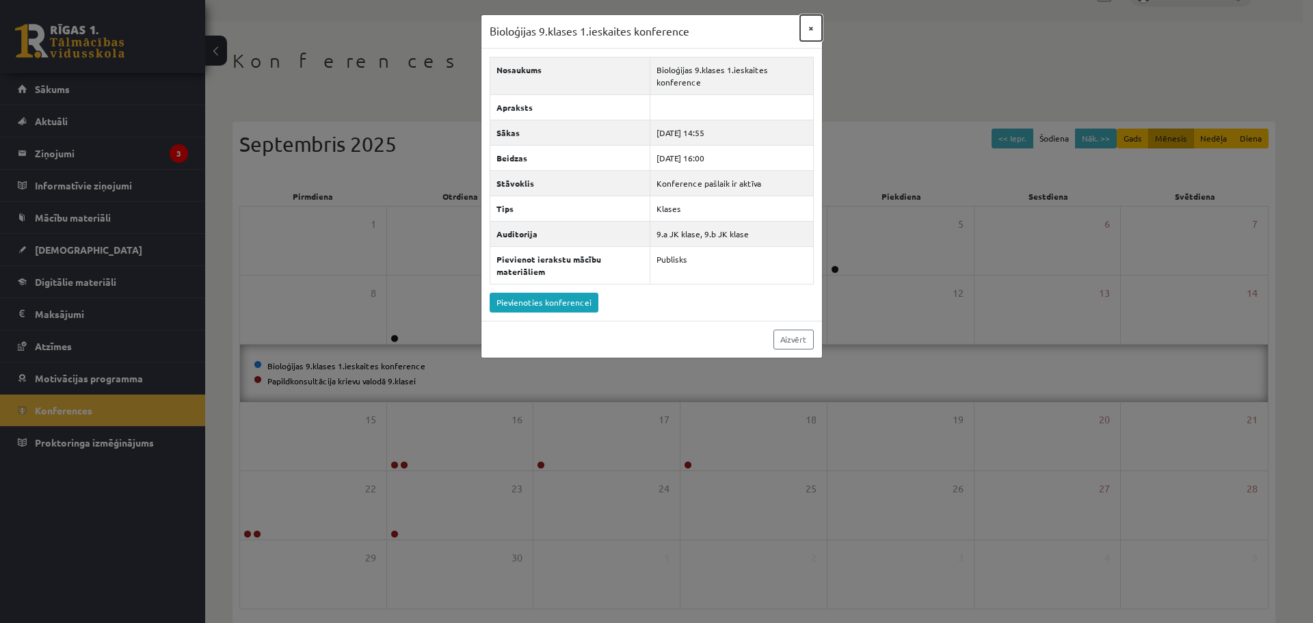
click at [805, 27] on button "×" at bounding box center [811, 28] width 22 height 26
